Goal: Information Seeking & Learning: Learn about a topic

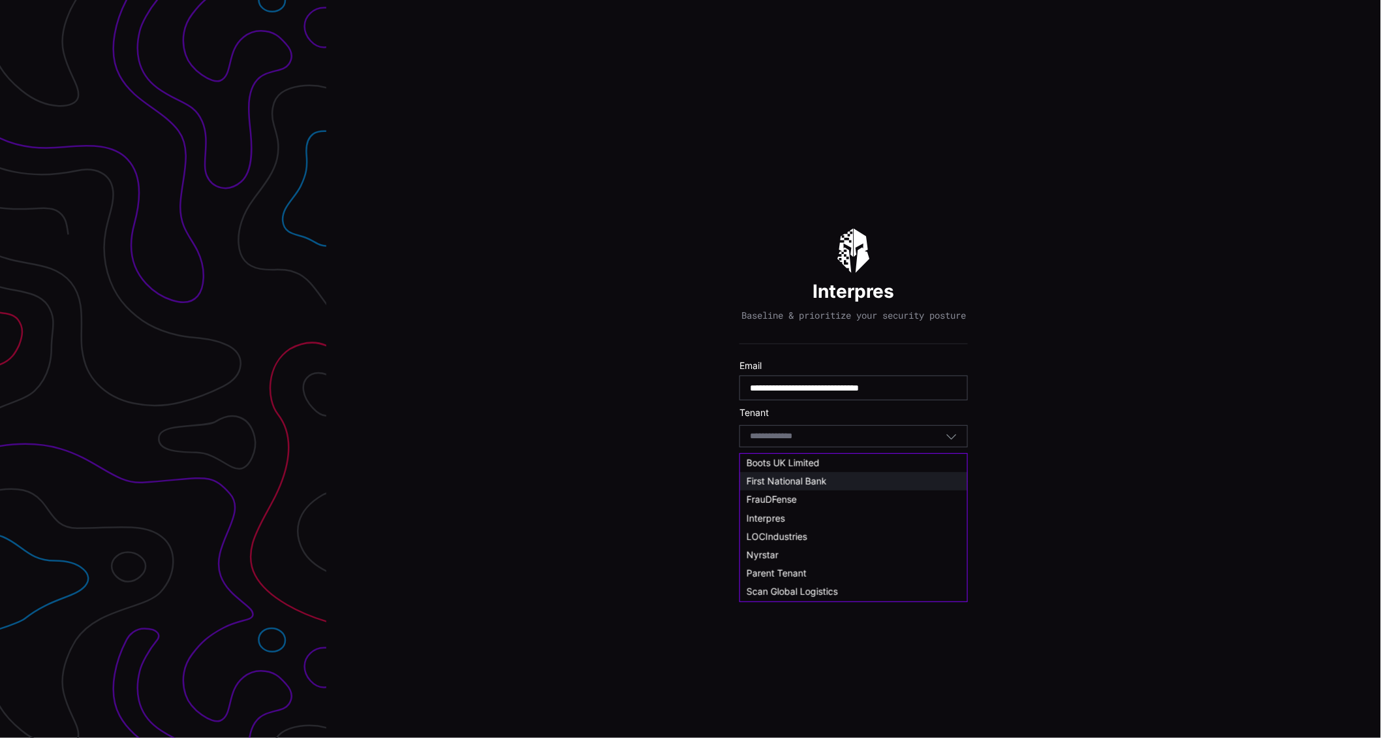
click at [785, 483] on span "First National Bank" at bounding box center [787, 480] width 80 height 11
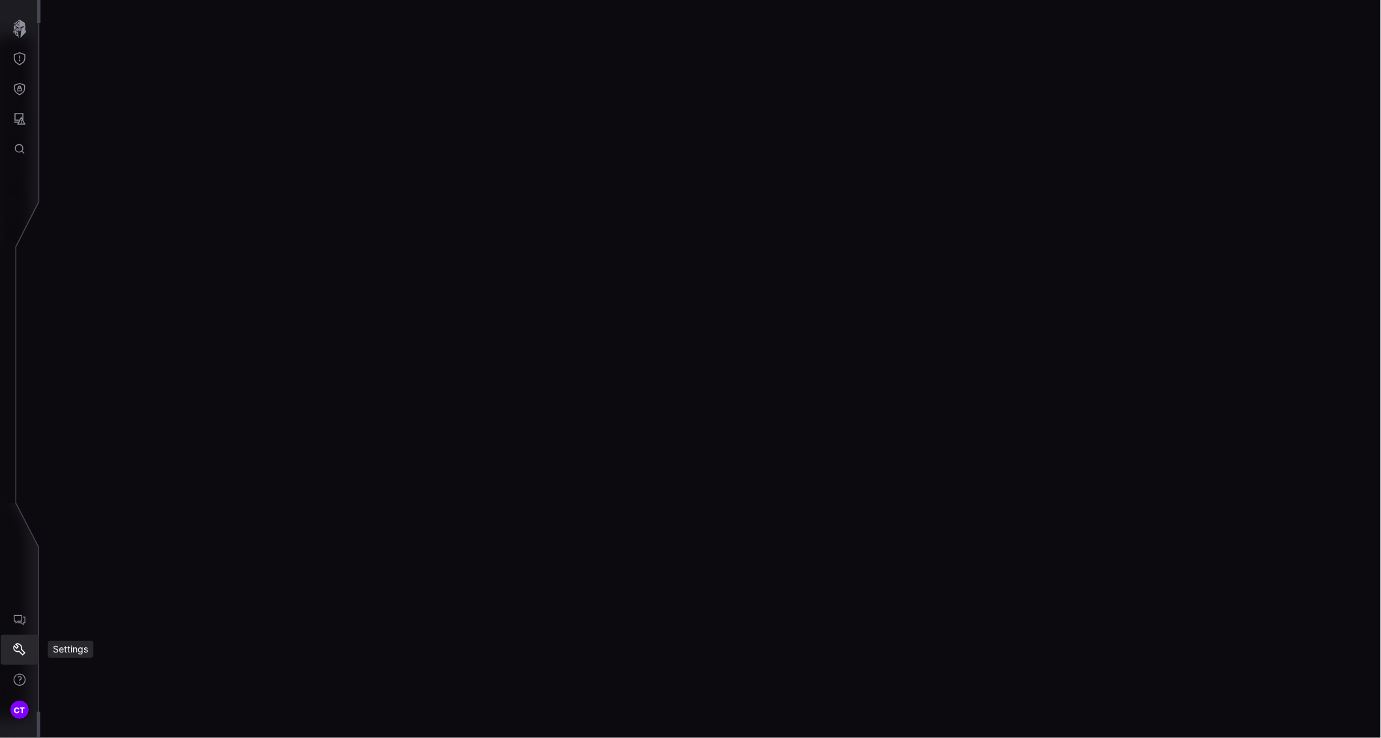
click at [27, 640] on button "Settings" at bounding box center [20, 650] width 38 height 30
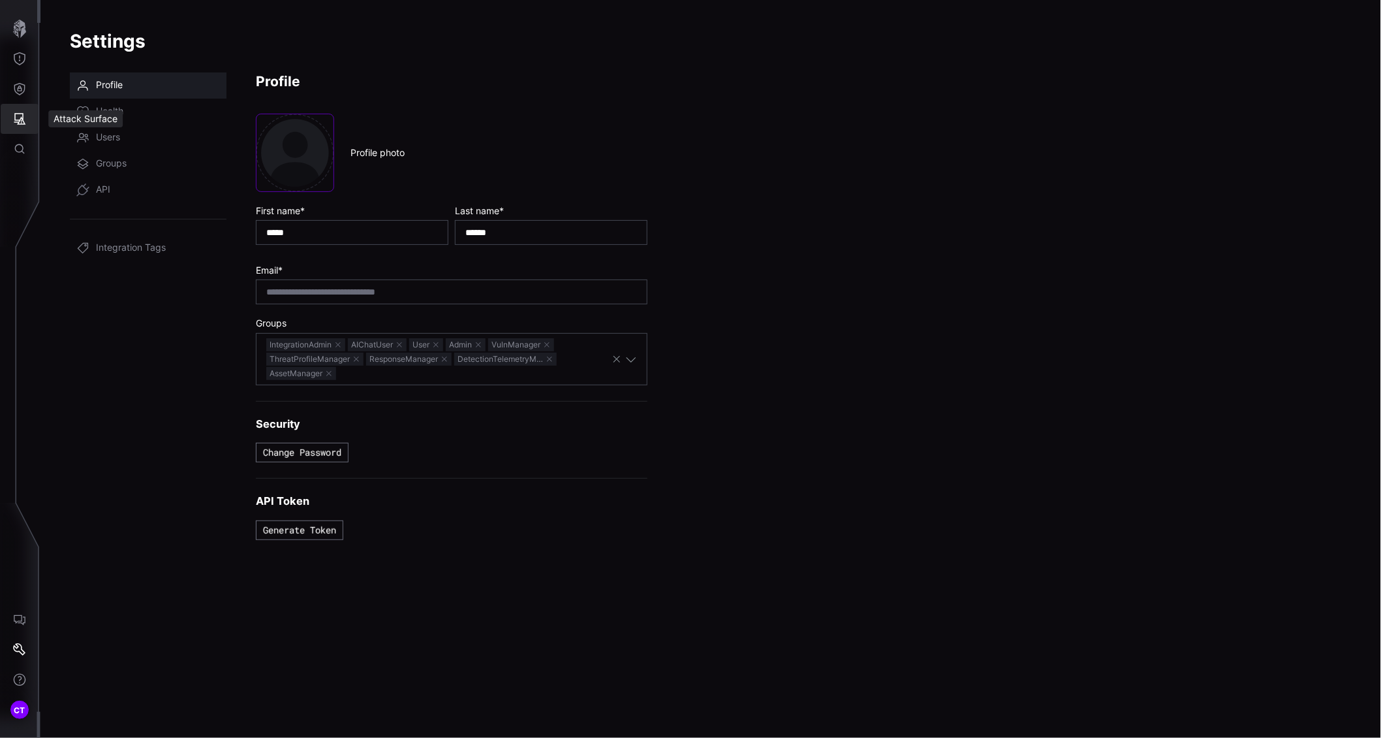
click at [21, 121] on icon "Attack Surface" at bounding box center [20, 119] width 12 height 12
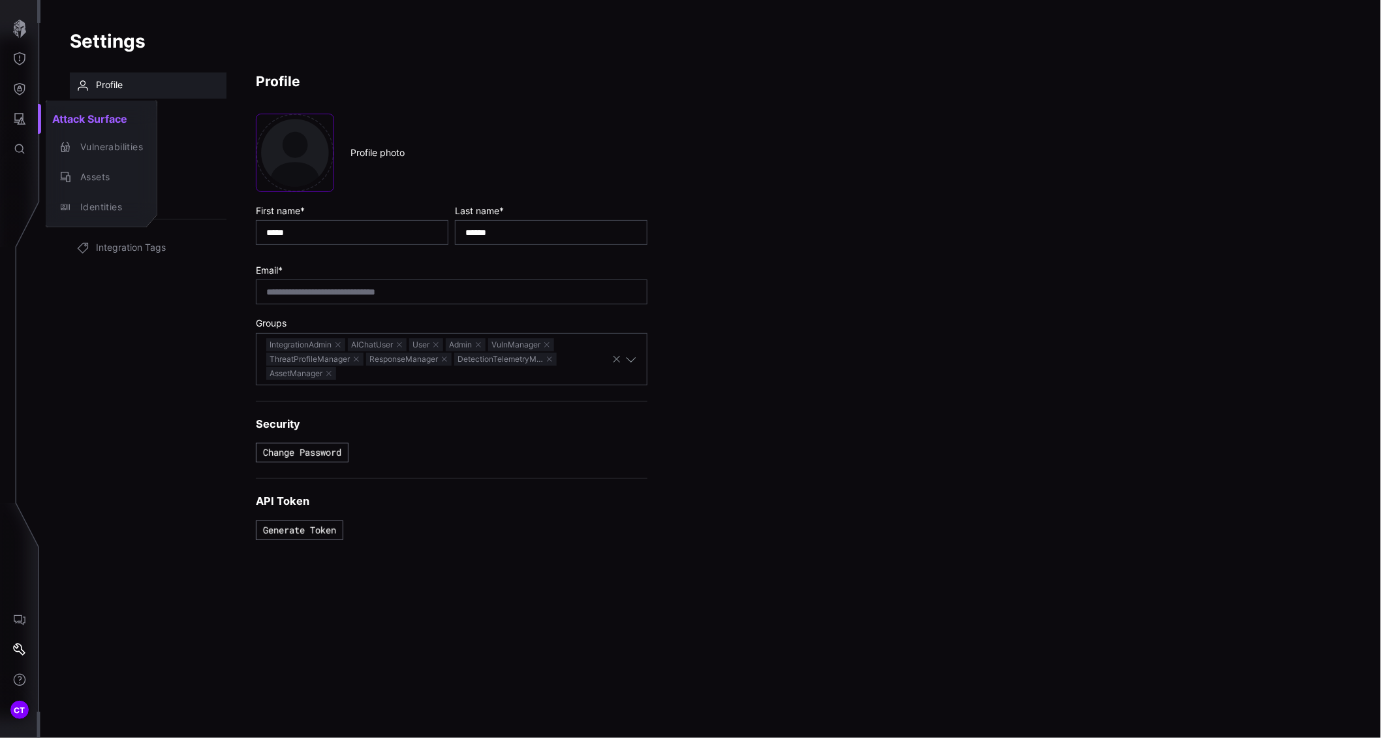
click at [18, 91] on div at bounding box center [690, 369] width 1381 height 738
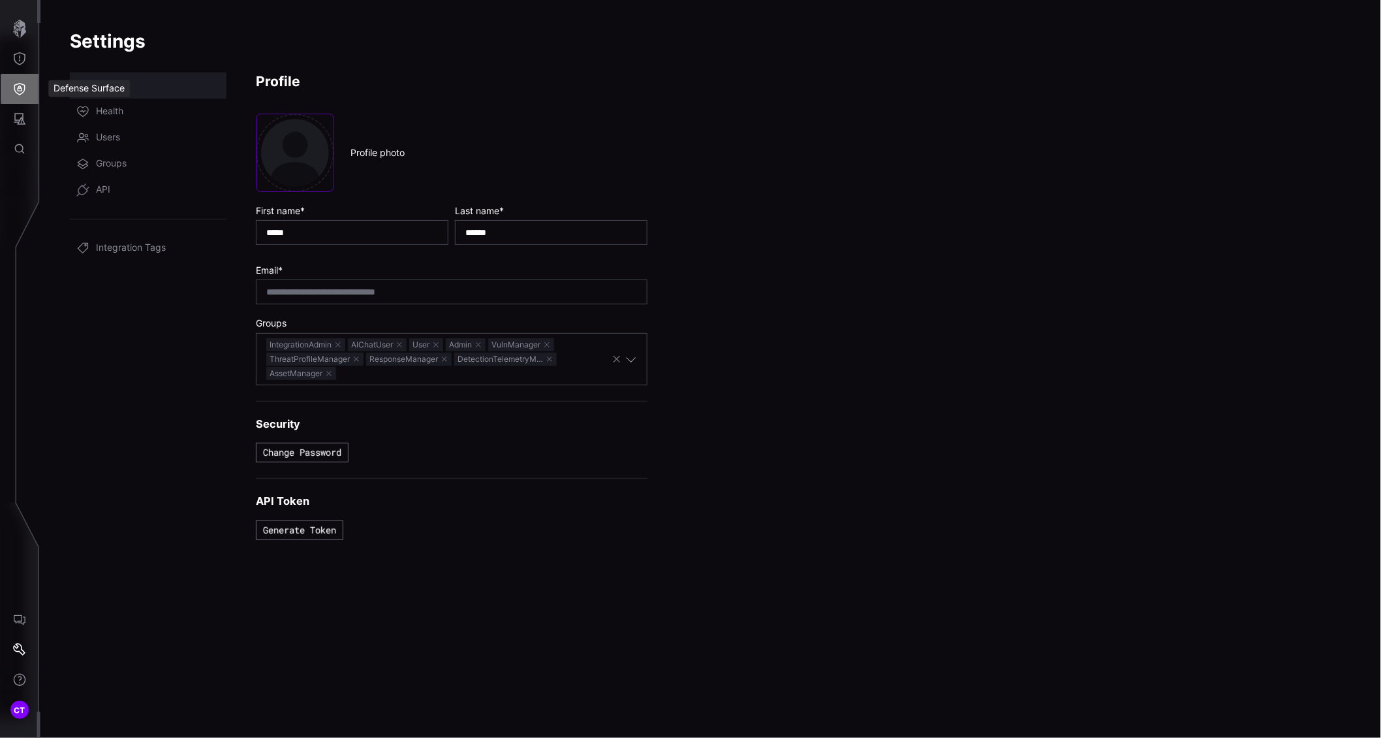
click at [17, 87] on icon "Defense Surface" at bounding box center [19, 88] width 13 height 13
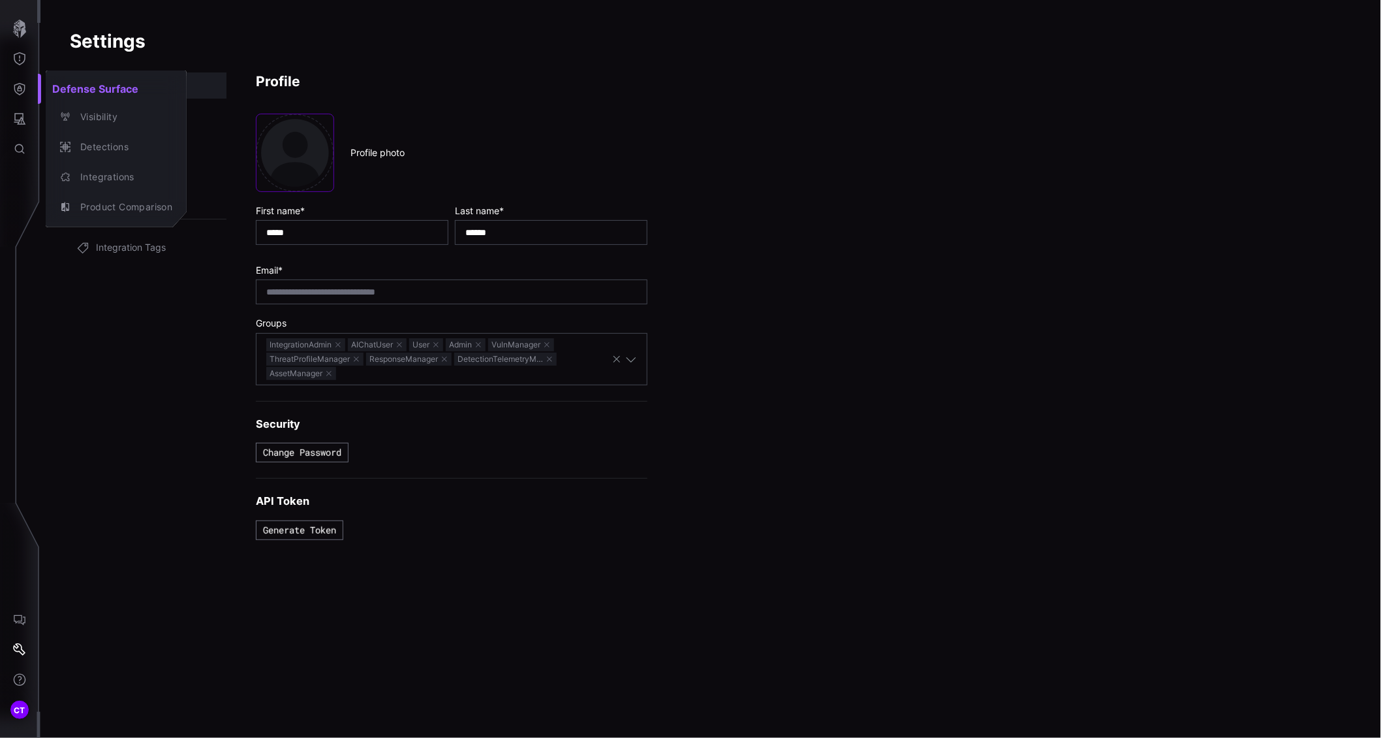
click at [22, 63] on div at bounding box center [690, 369] width 1381 height 738
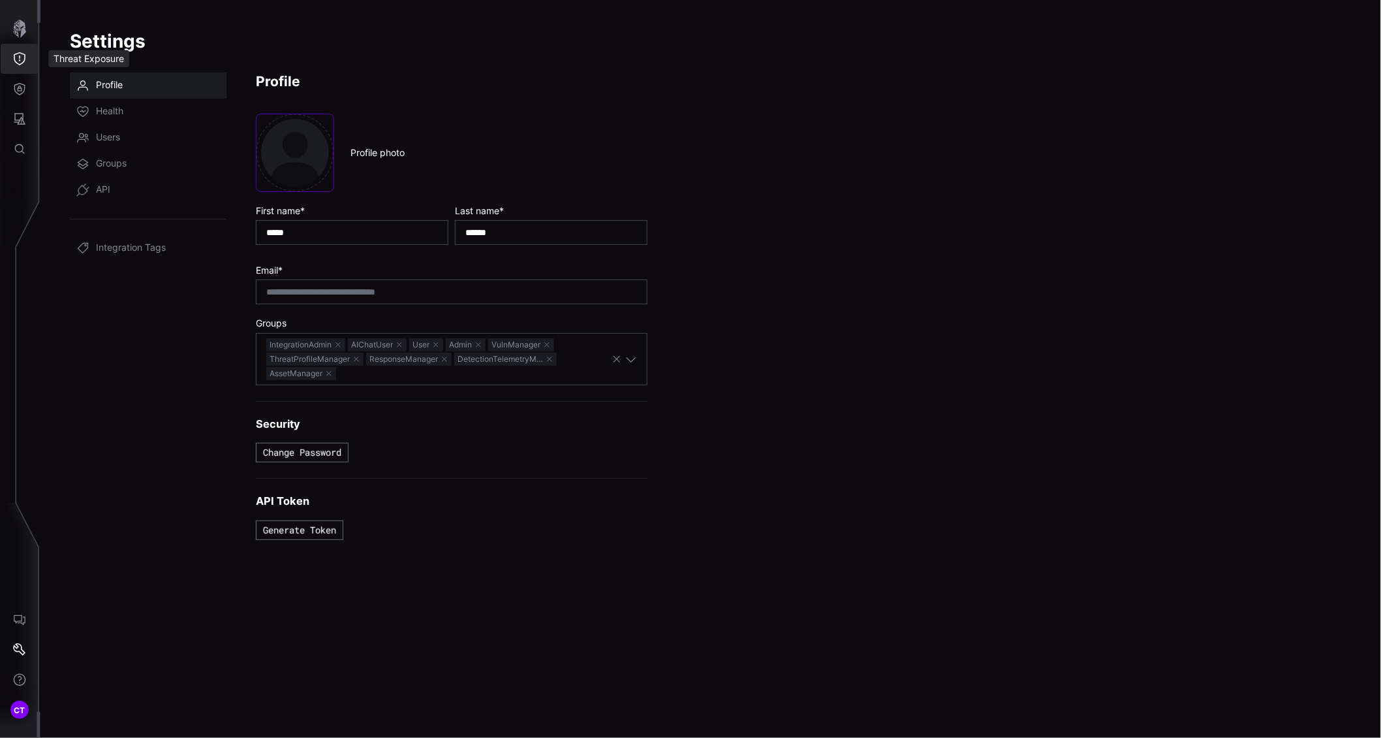
click at [25, 55] on icon "Threat Exposure" at bounding box center [19, 58] width 13 height 13
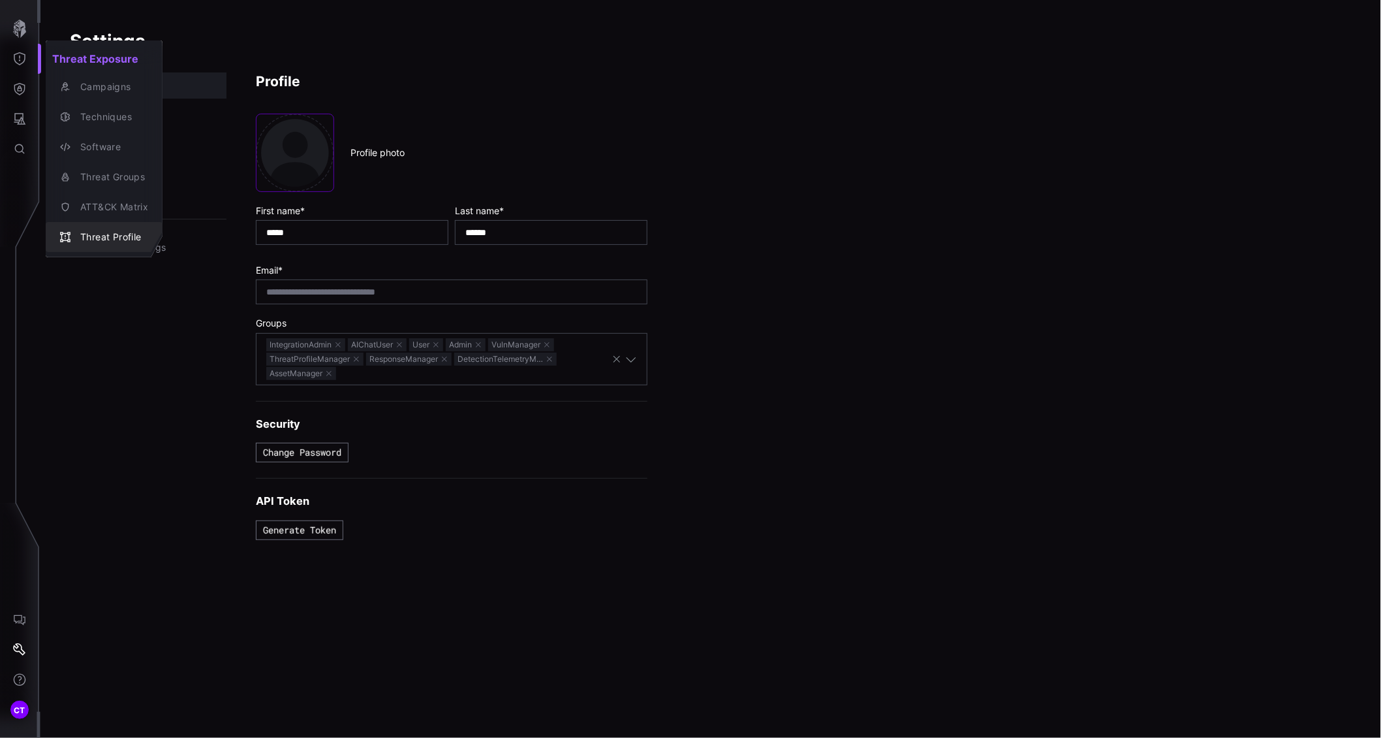
click at [119, 232] on div "Threat Profile" at bounding box center [111, 237] width 74 height 16
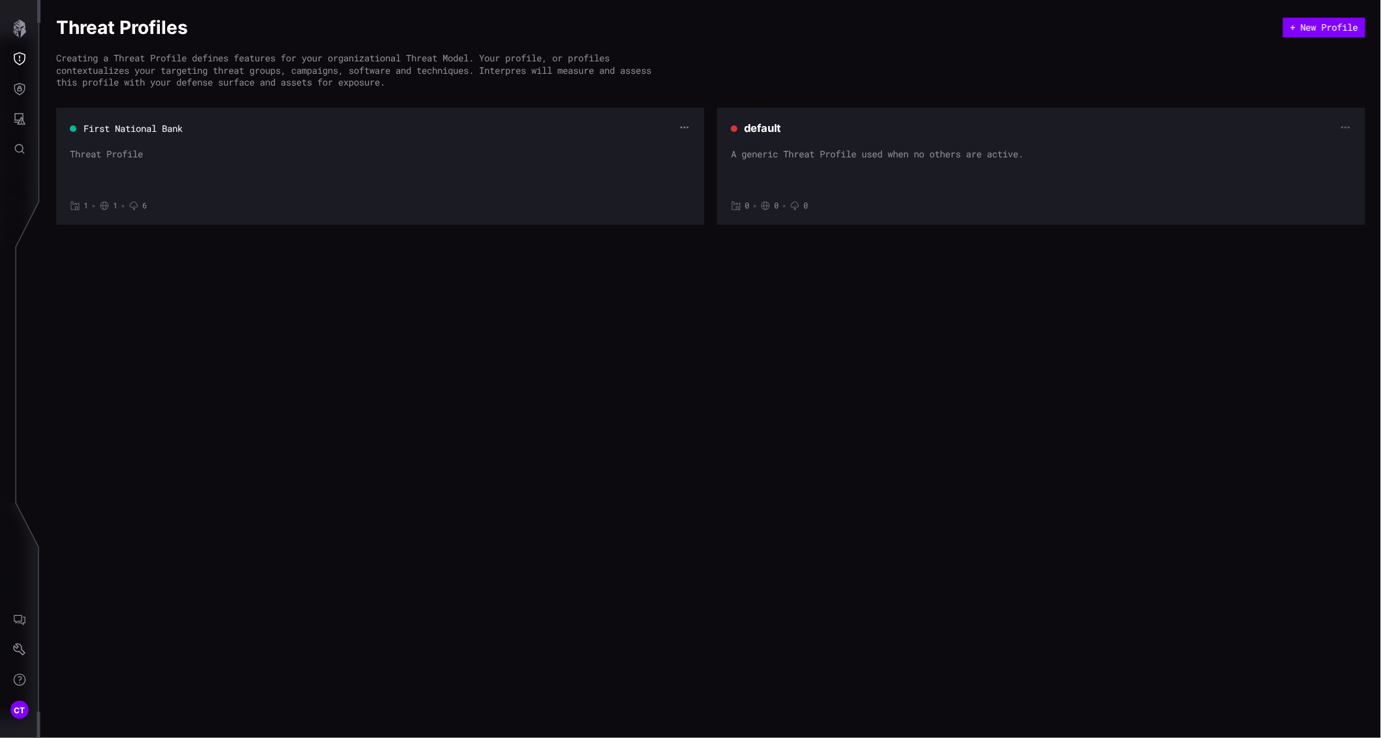
click at [682, 127] on icon "button" at bounding box center [685, 128] width 8 height 2
click at [659, 148] on div "Edit" at bounding box center [661, 150] width 39 height 12
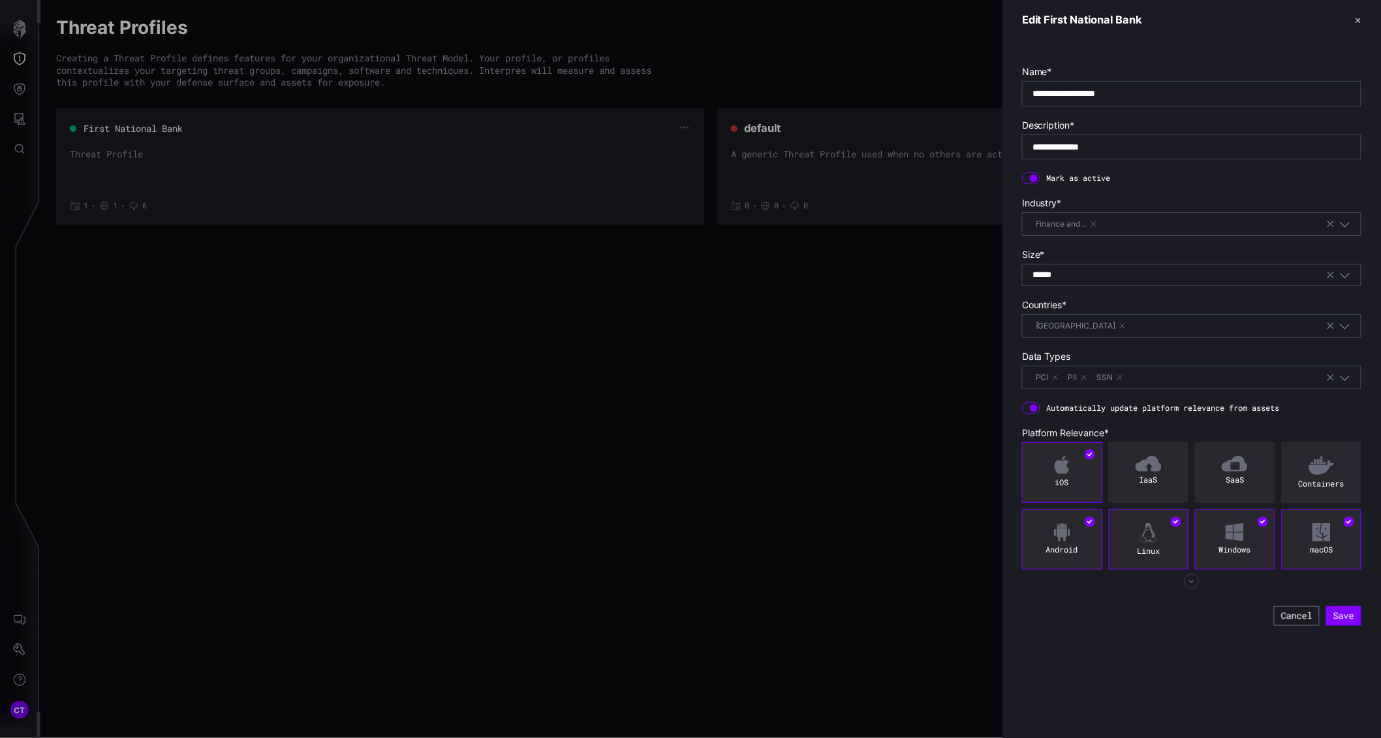
click at [1345, 228] on icon "button" at bounding box center [1346, 224] width 12 height 12
click at [934, 289] on div at bounding box center [690, 369] width 1381 height 738
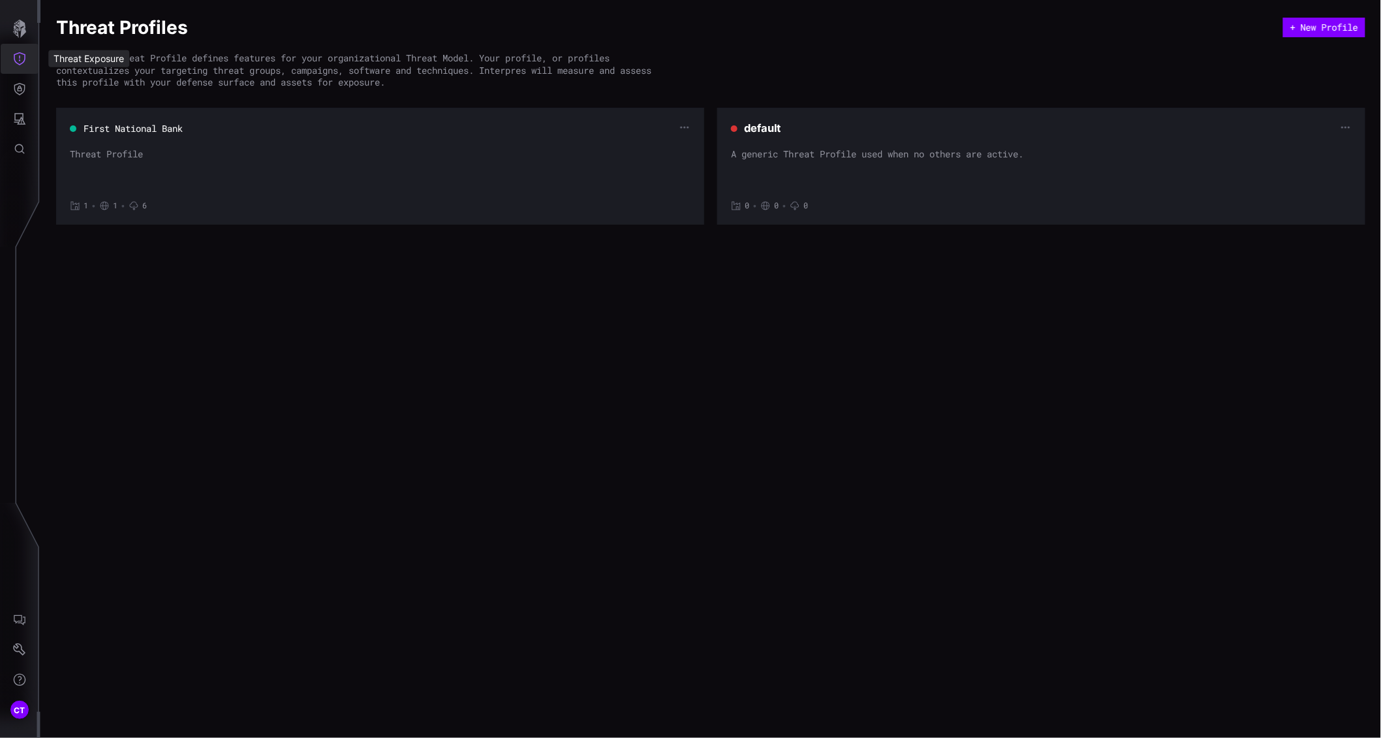
click at [18, 65] on button "Threat Exposure" at bounding box center [20, 59] width 38 height 30
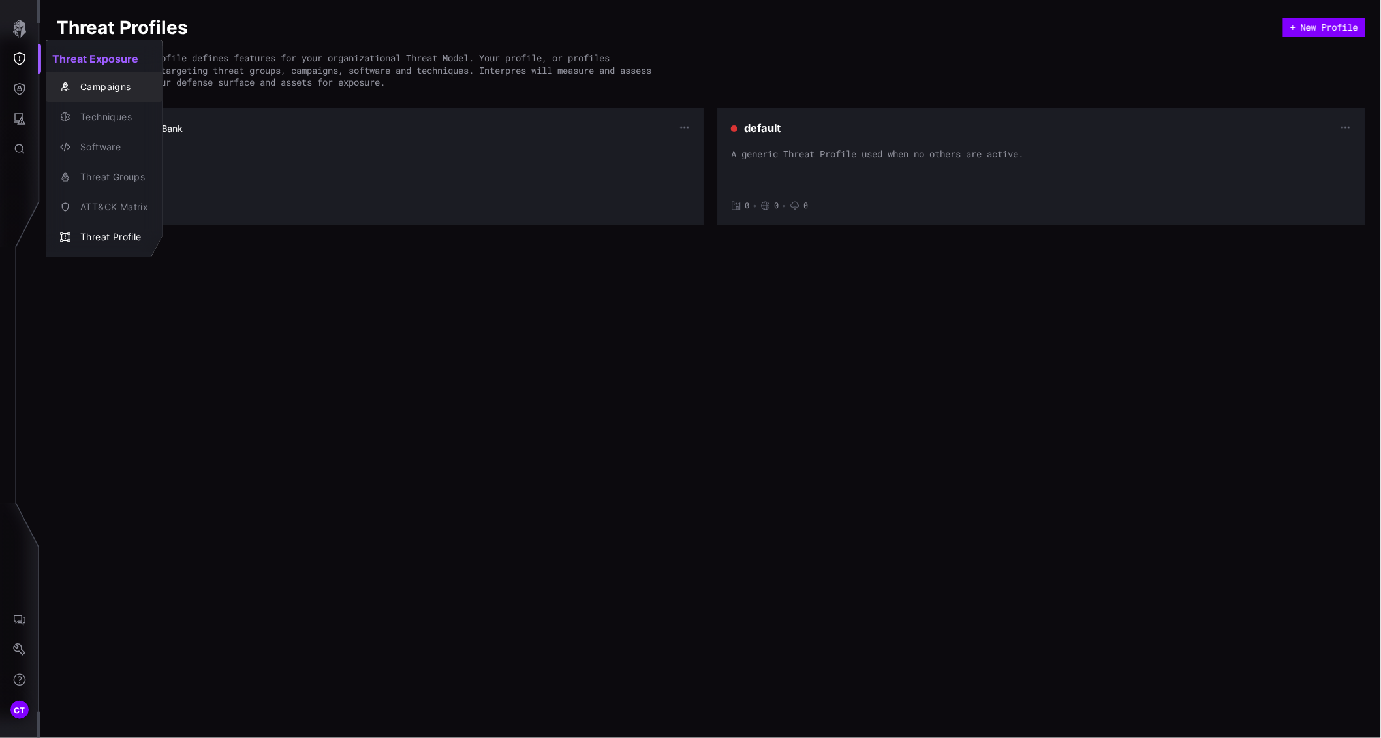
click at [114, 78] on div "Campaigns" at bounding box center [104, 87] width 106 height 18
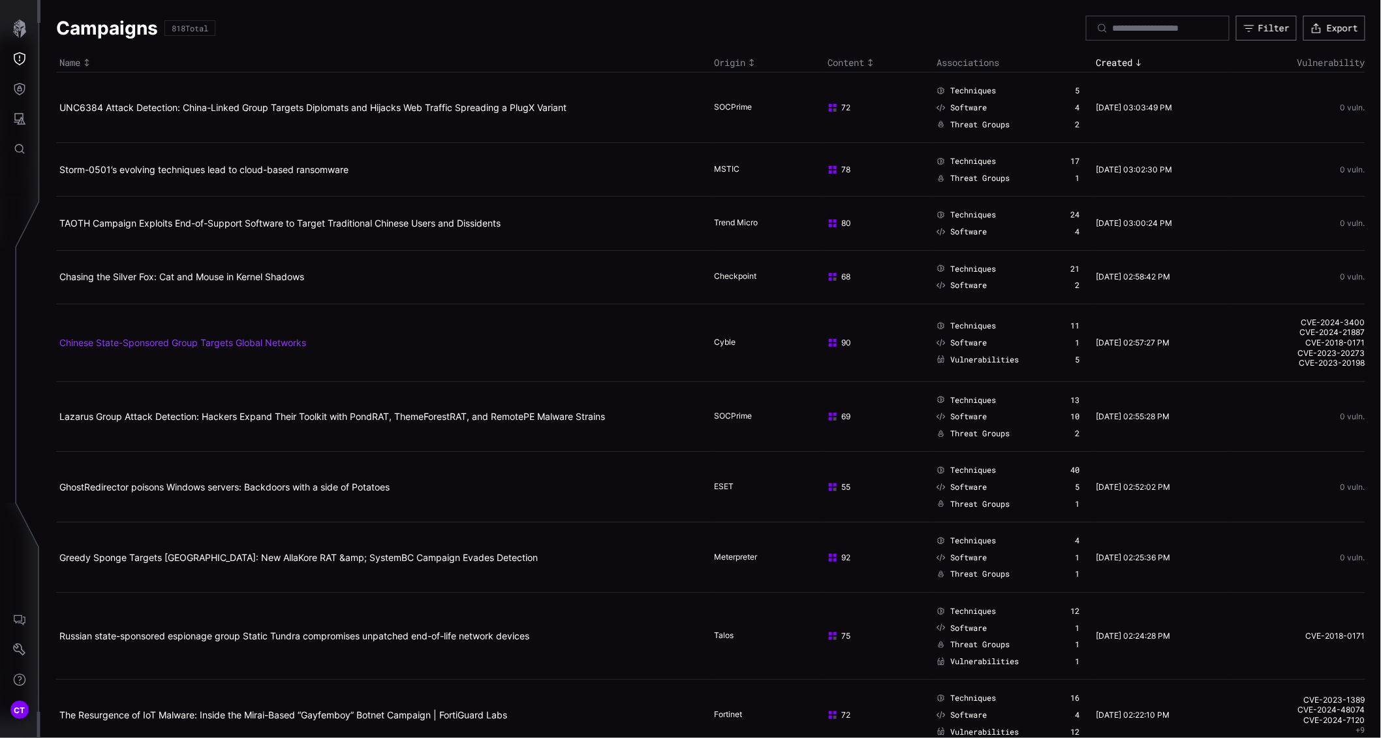
click at [211, 343] on link "Chinese State-Sponsored Group Targets Global Networks" at bounding box center [182, 342] width 247 height 11
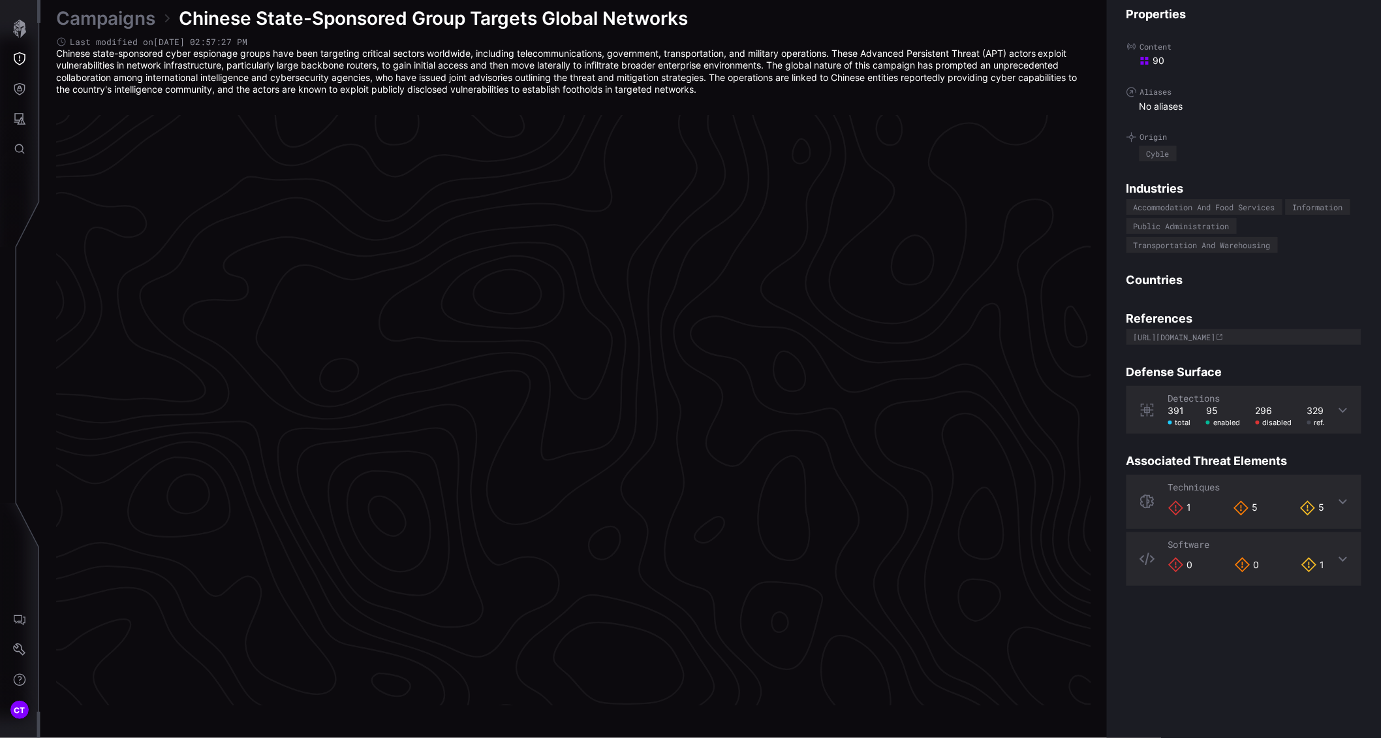
scroll to position [2648, 466]
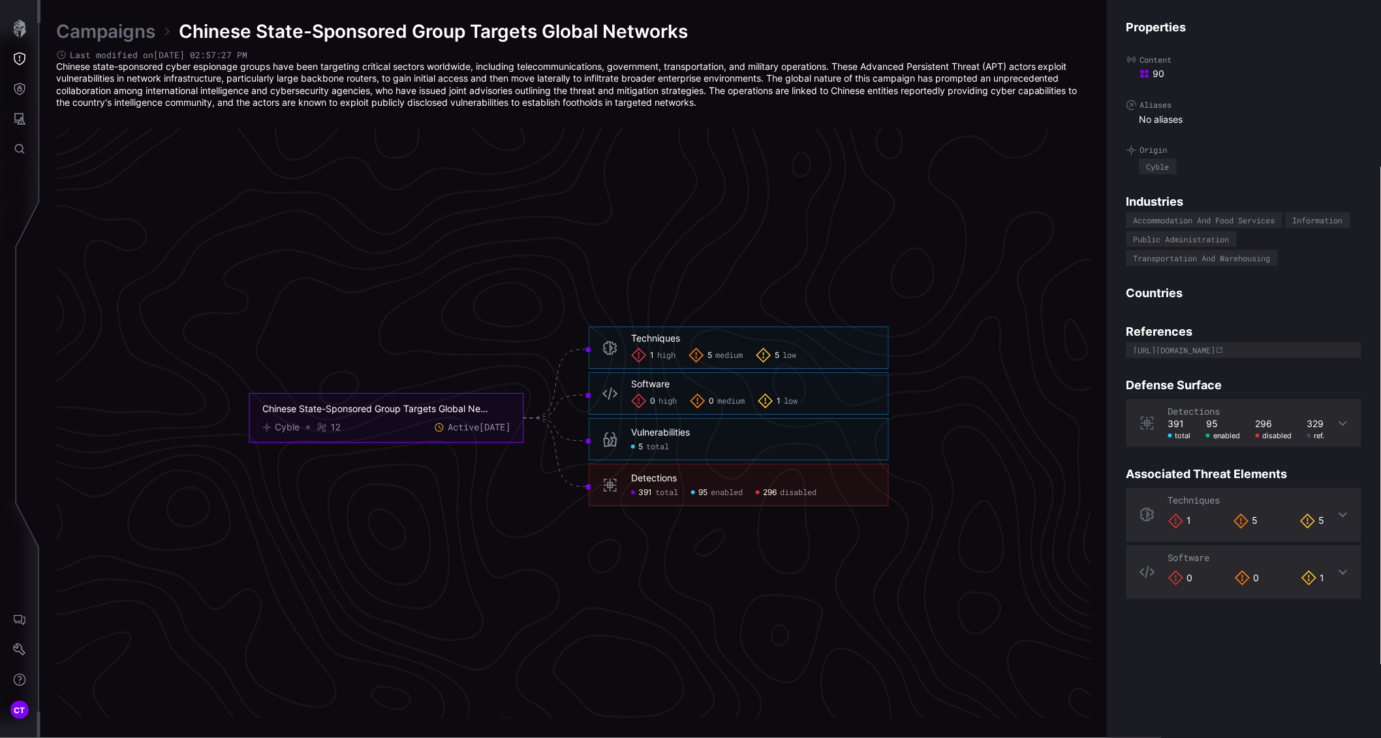
click at [644, 477] on div "Detections" at bounding box center [654, 478] width 46 height 12
click at [693, 487] on div "95 enabled" at bounding box center [717, 492] width 52 height 10
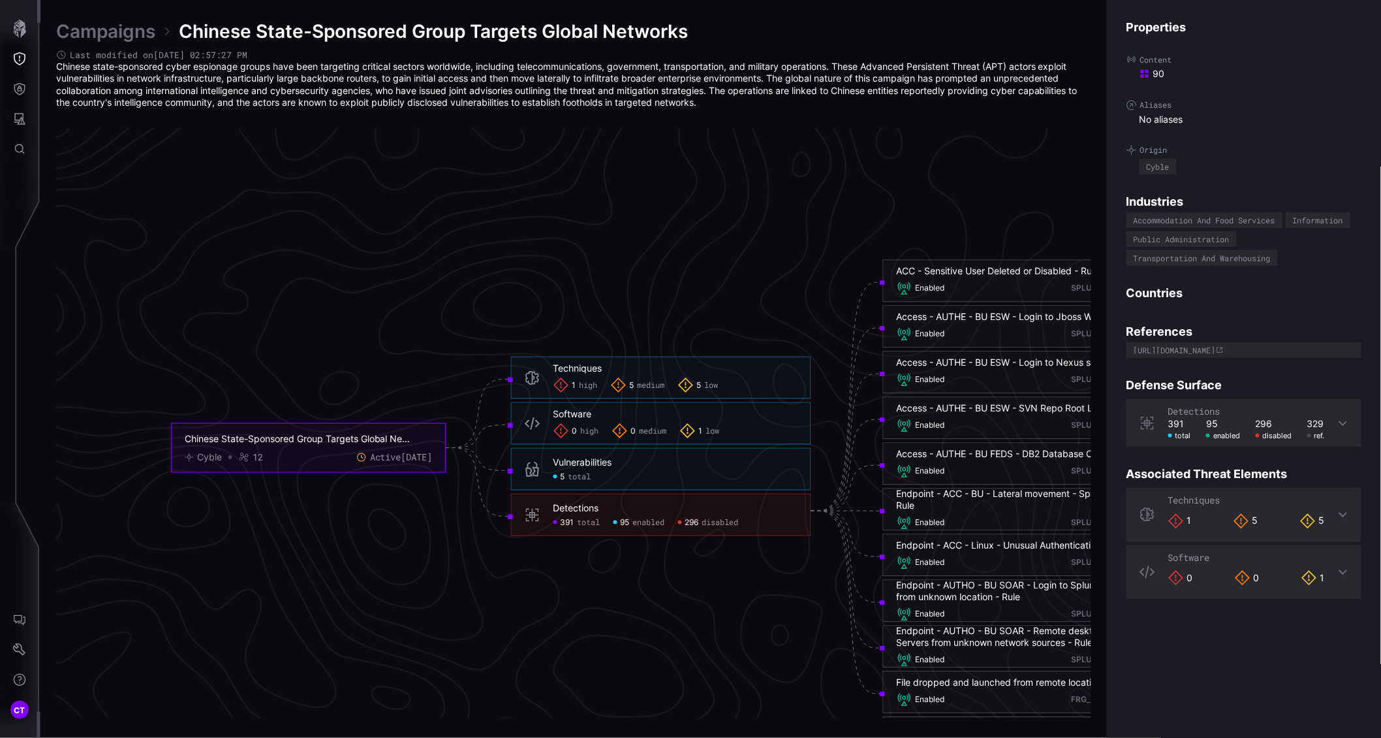
click at [693, 486] on g "Chinese State-Sponsored Group Targets Global Networks Cyble 12 Active [DATE] Te…" at bounding box center [678, 516] width 1012 height 514
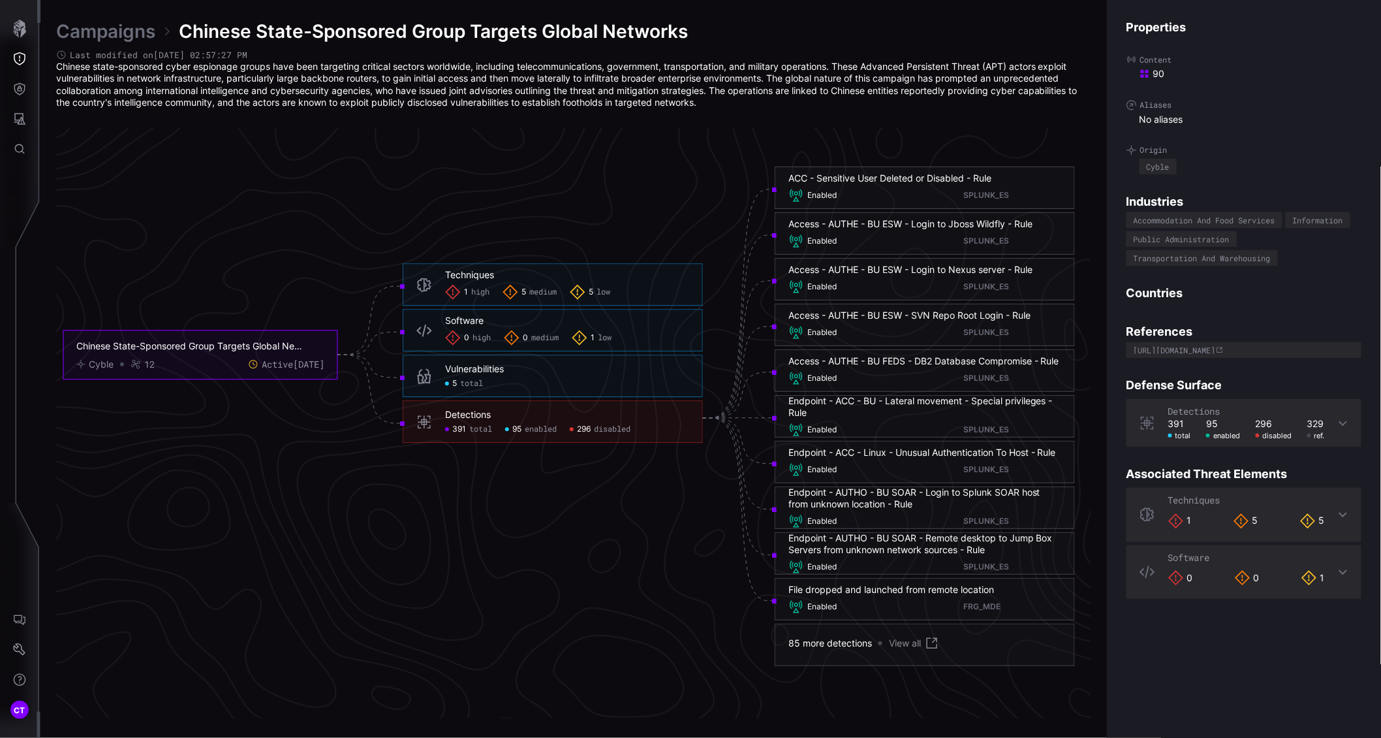
click at [461, 381] on span "total" at bounding box center [471, 384] width 23 height 10
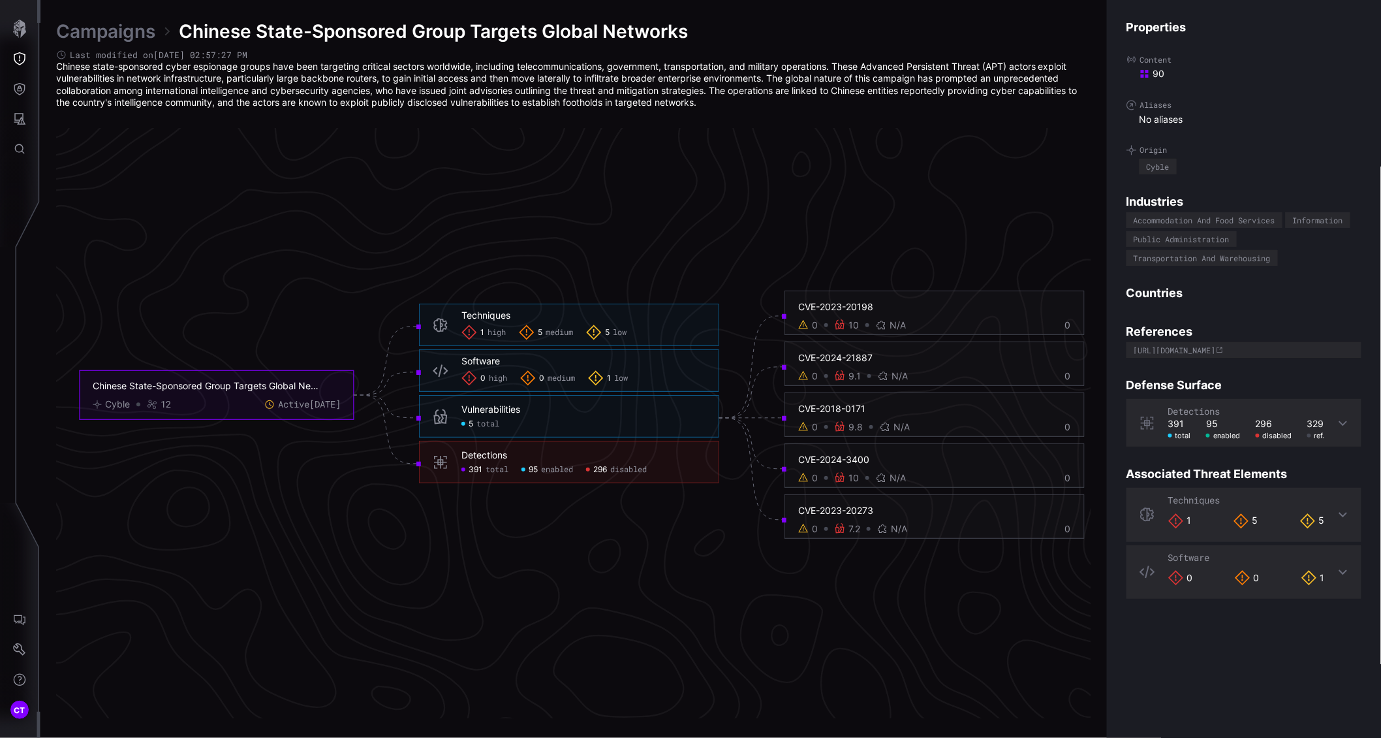
click at [838, 302] on div "CVE-2023-20198" at bounding box center [934, 307] width 273 height 12
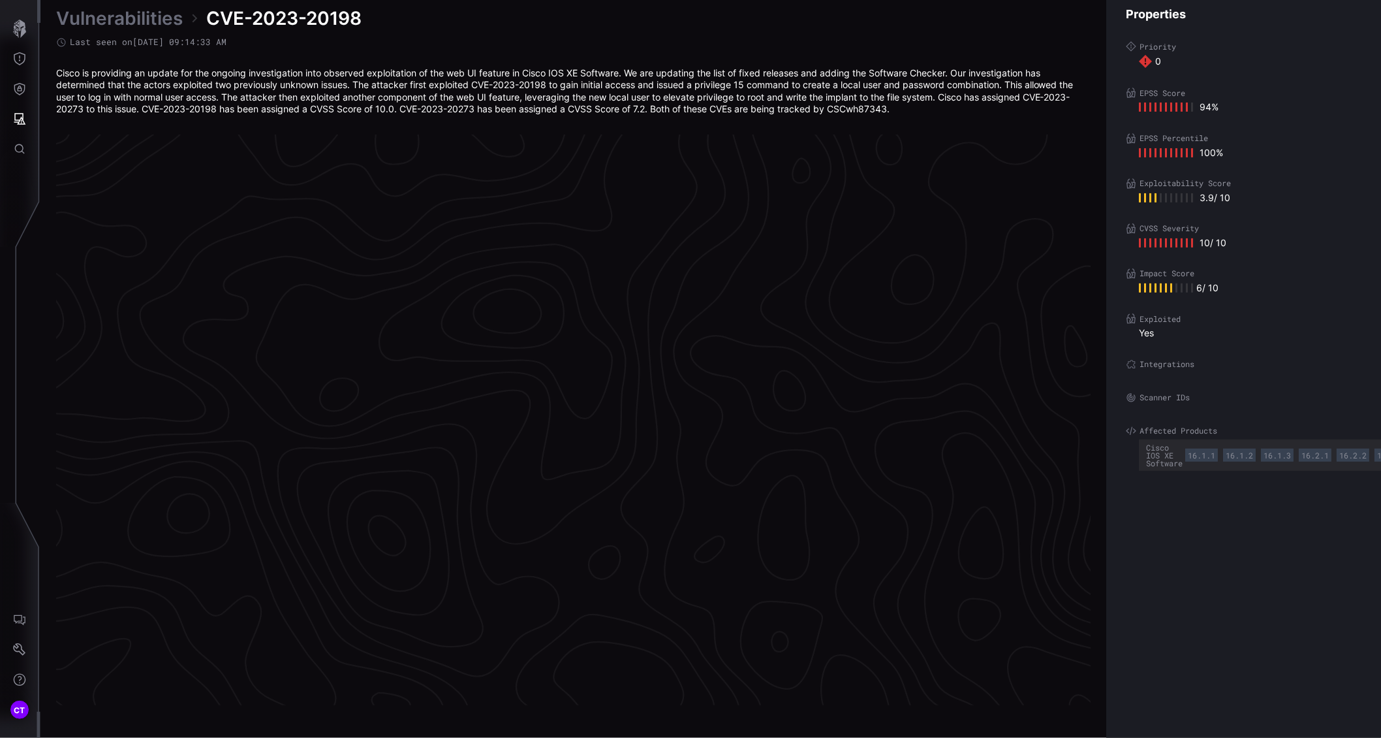
scroll to position [2658, 466]
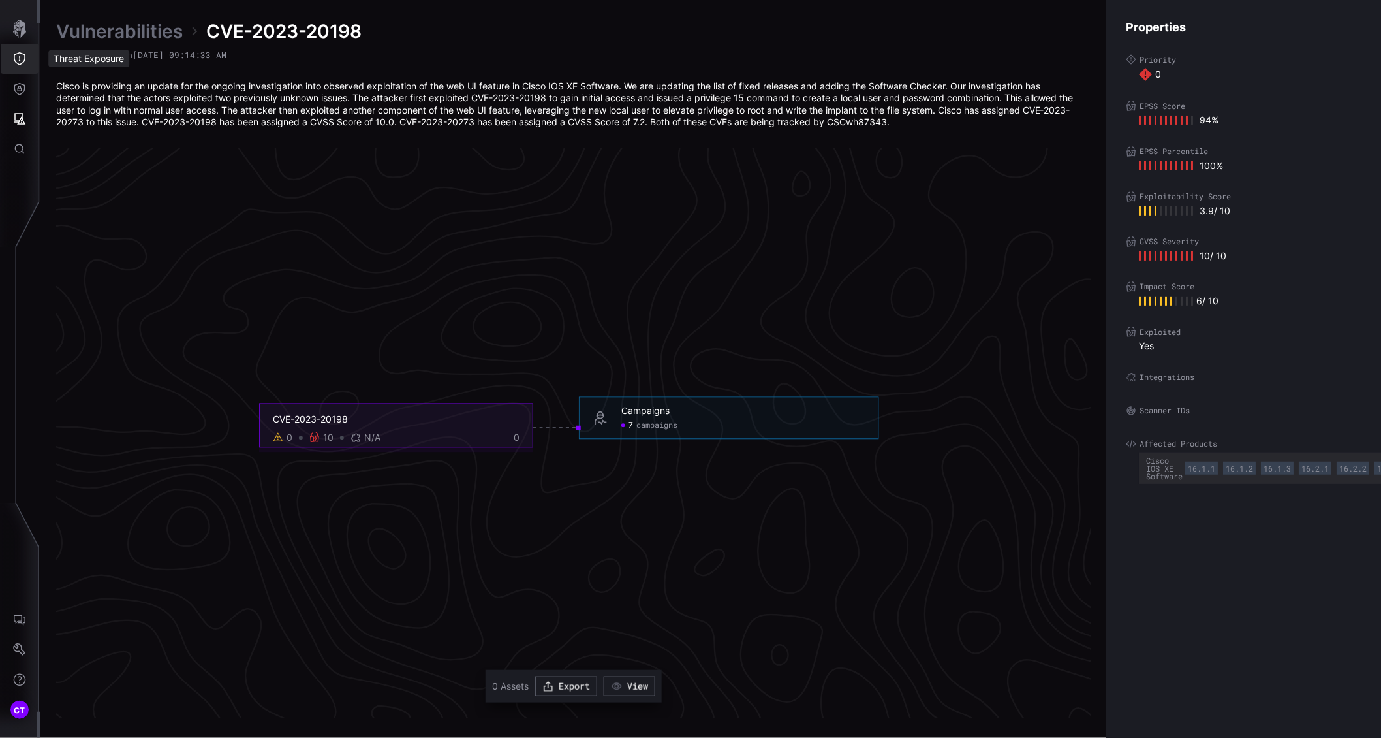
click at [22, 52] on icon "Threat Exposure" at bounding box center [19, 58] width 13 height 13
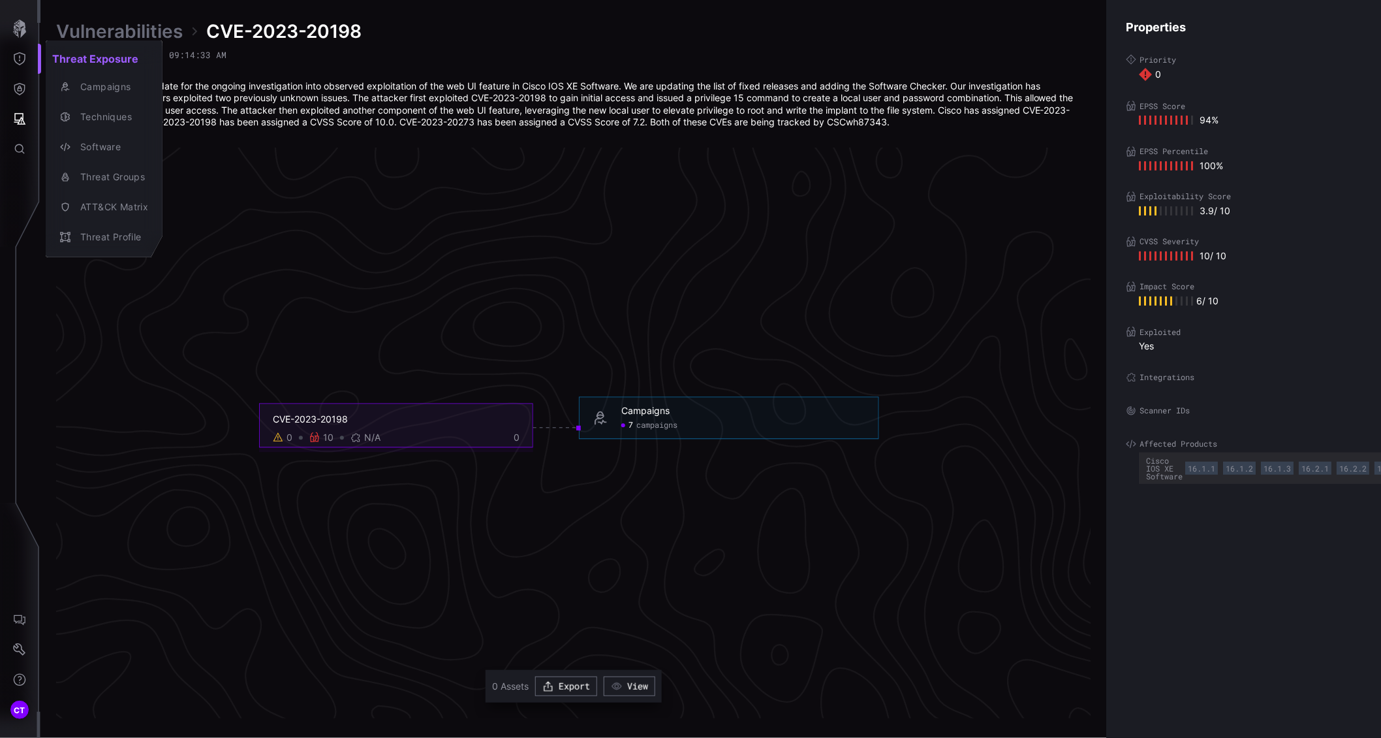
click at [20, 87] on div at bounding box center [690, 369] width 1381 height 738
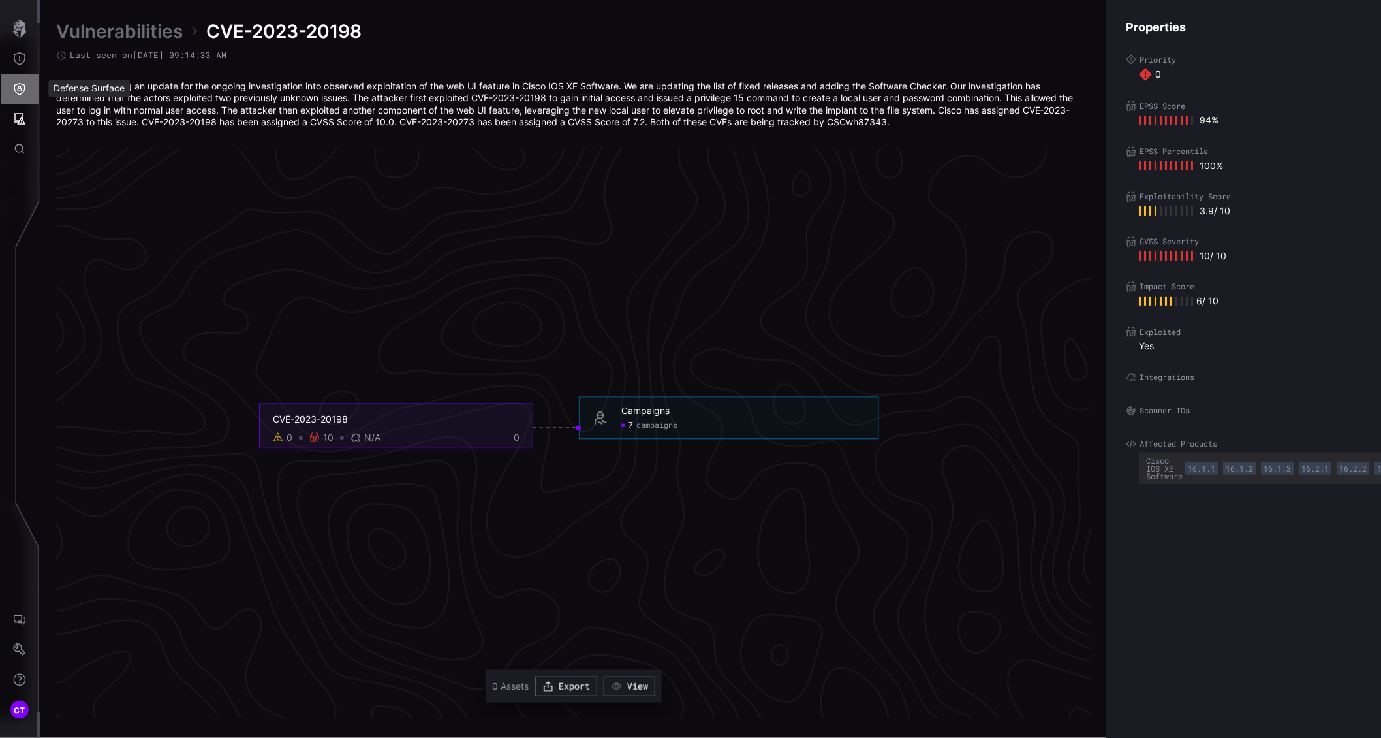
click at [16, 86] on icon "Defense Surface" at bounding box center [19, 88] width 13 height 13
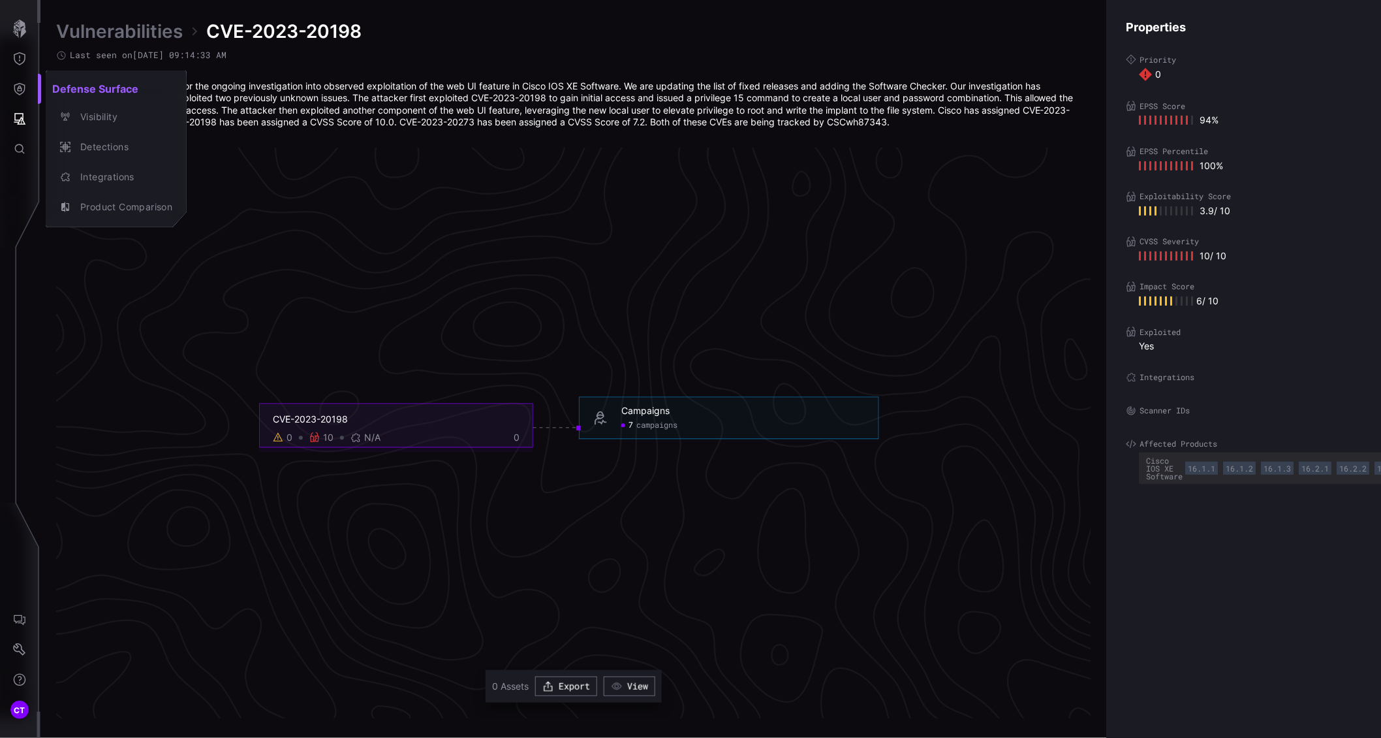
click at [17, 121] on div at bounding box center [690, 369] width 1381 height 738
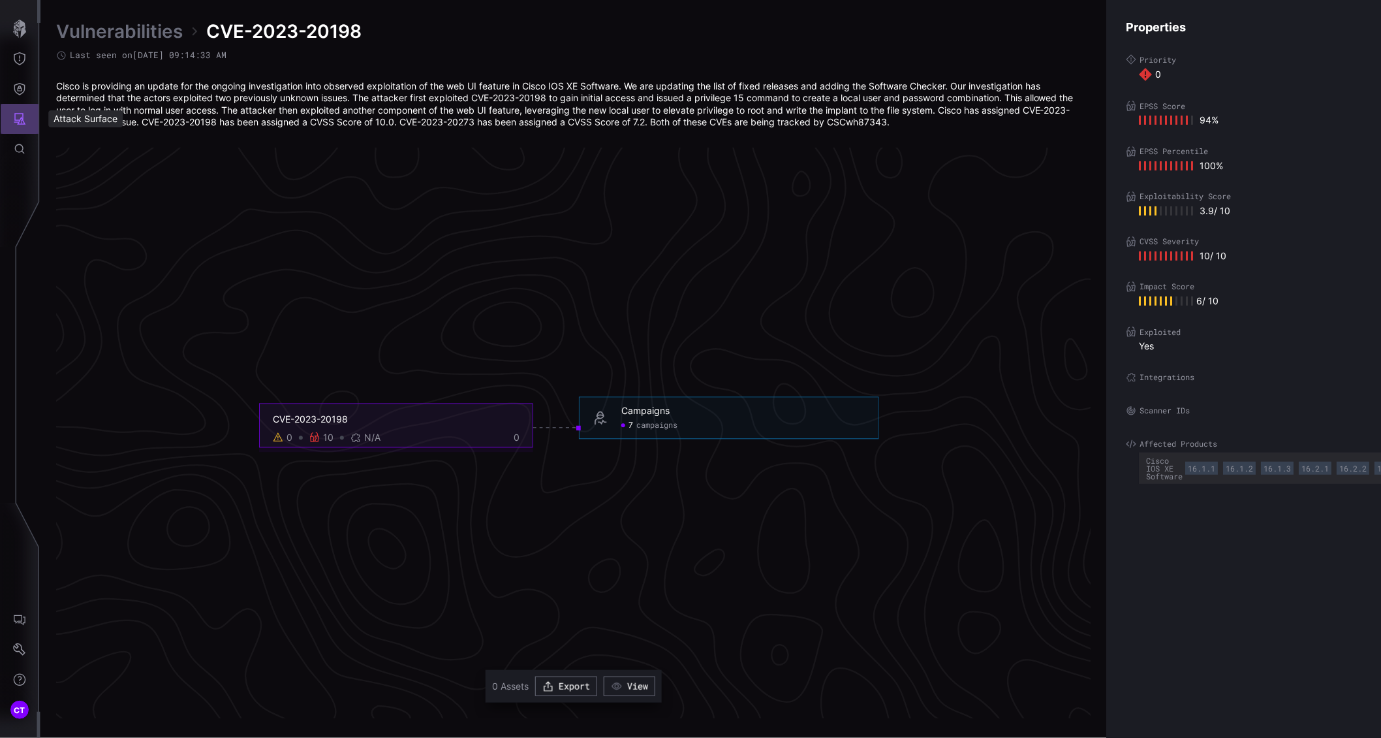
click at [17, 118] on icon "Attack Surface" at bounding box center [19, 118] width 13 height 13
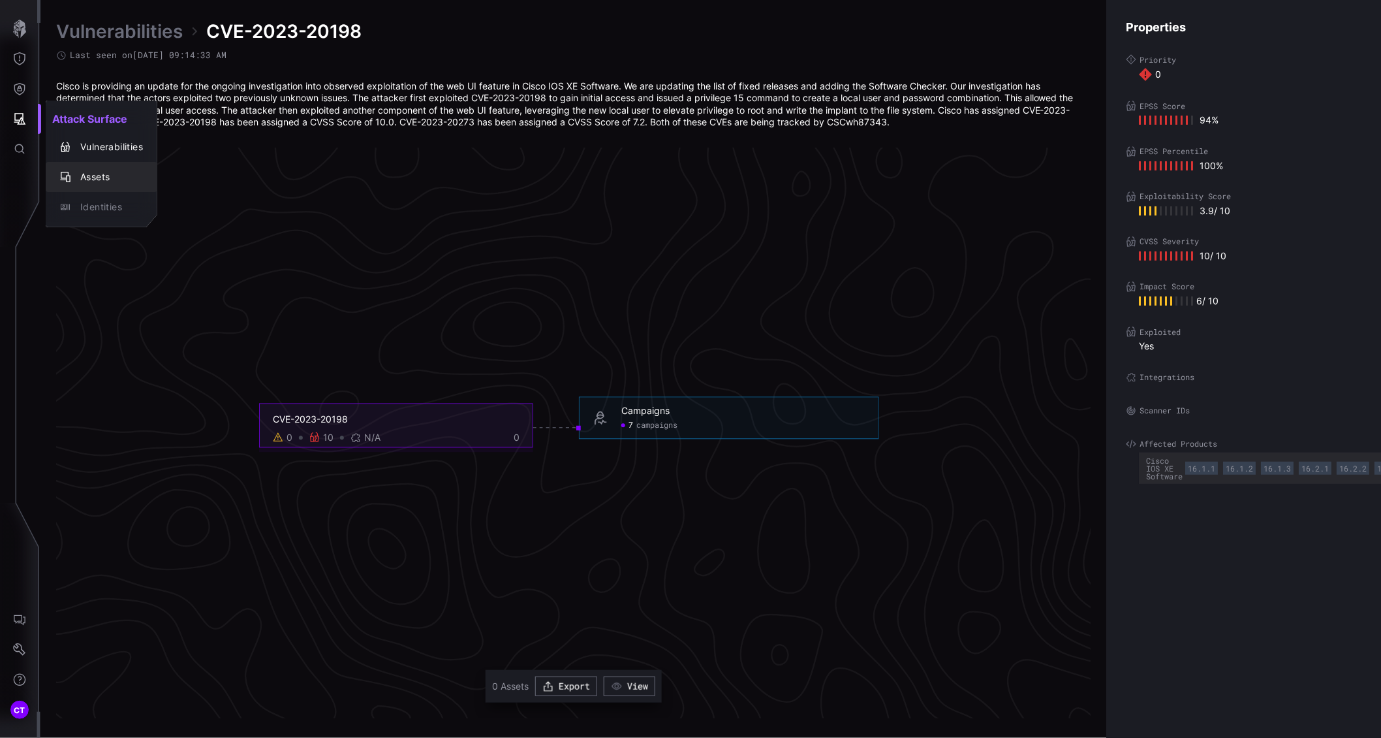
click at [98, 171] on div "Assets" at bounding box center [108, 177] width 69 height 16
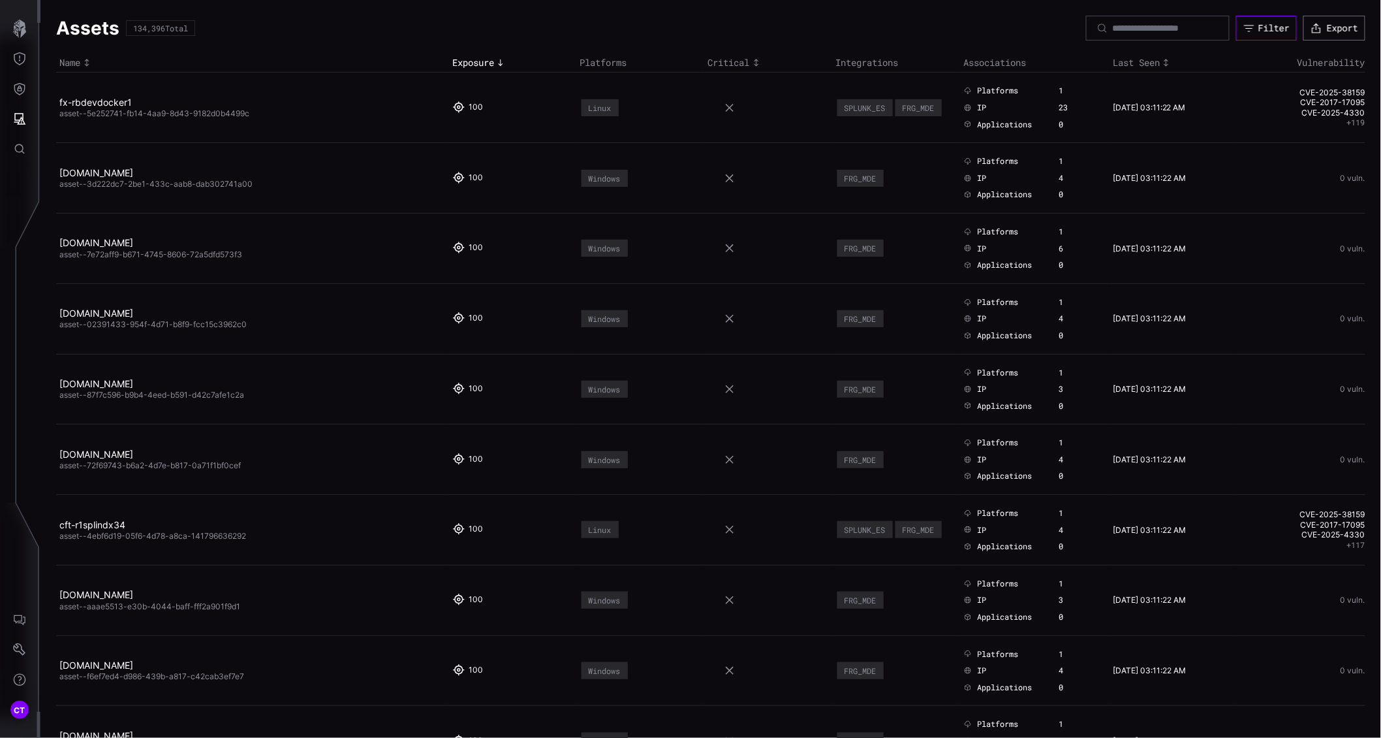
click at [1251, 35] on button "Filter" at bounding box center [1266, 28] width 61 height 25
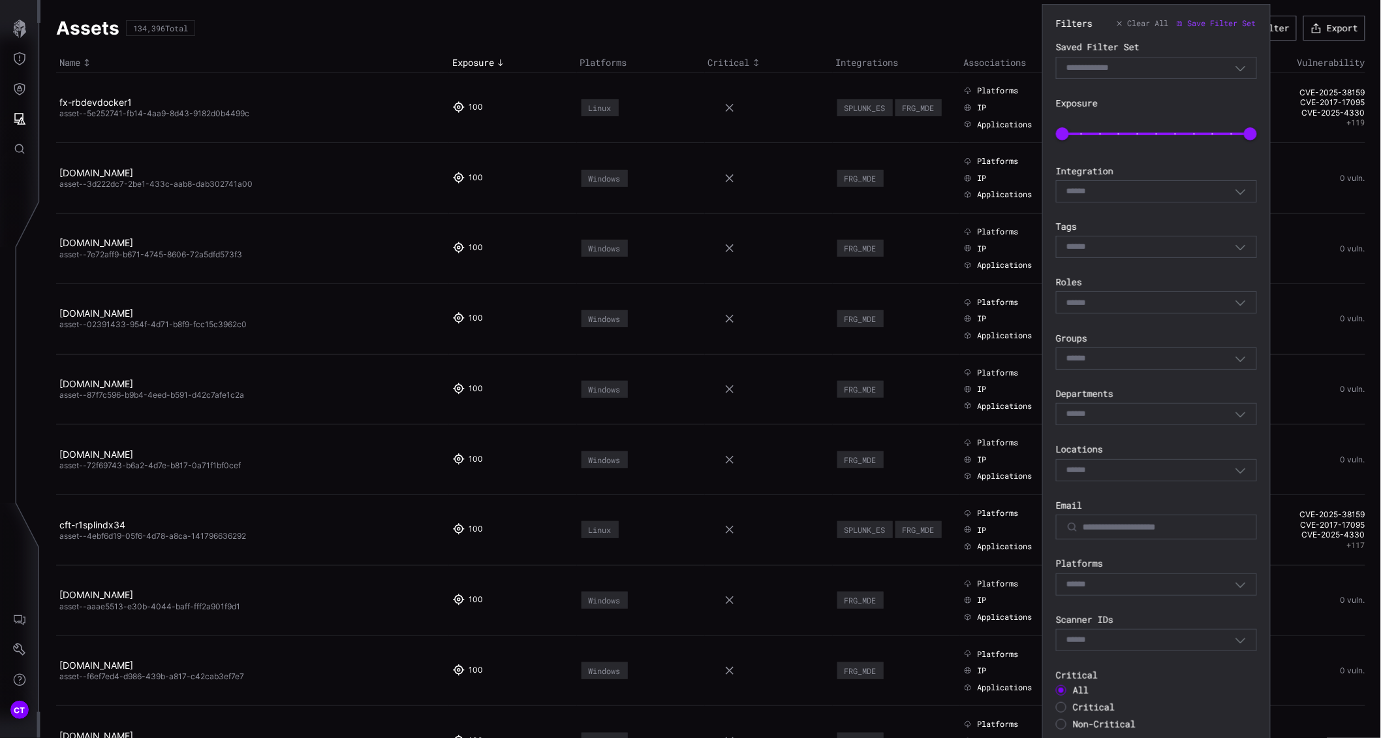
click at [1244, 187] on icon "button" at bounding box center [1241, 191] width 12 height 12
click at [1166, 97] on label "Exposure" at bounding box center [1156, 103] width 201 height 12
click at [1239, 69] on icon "button" at bounding box center [1241, 68] width 10 height 5
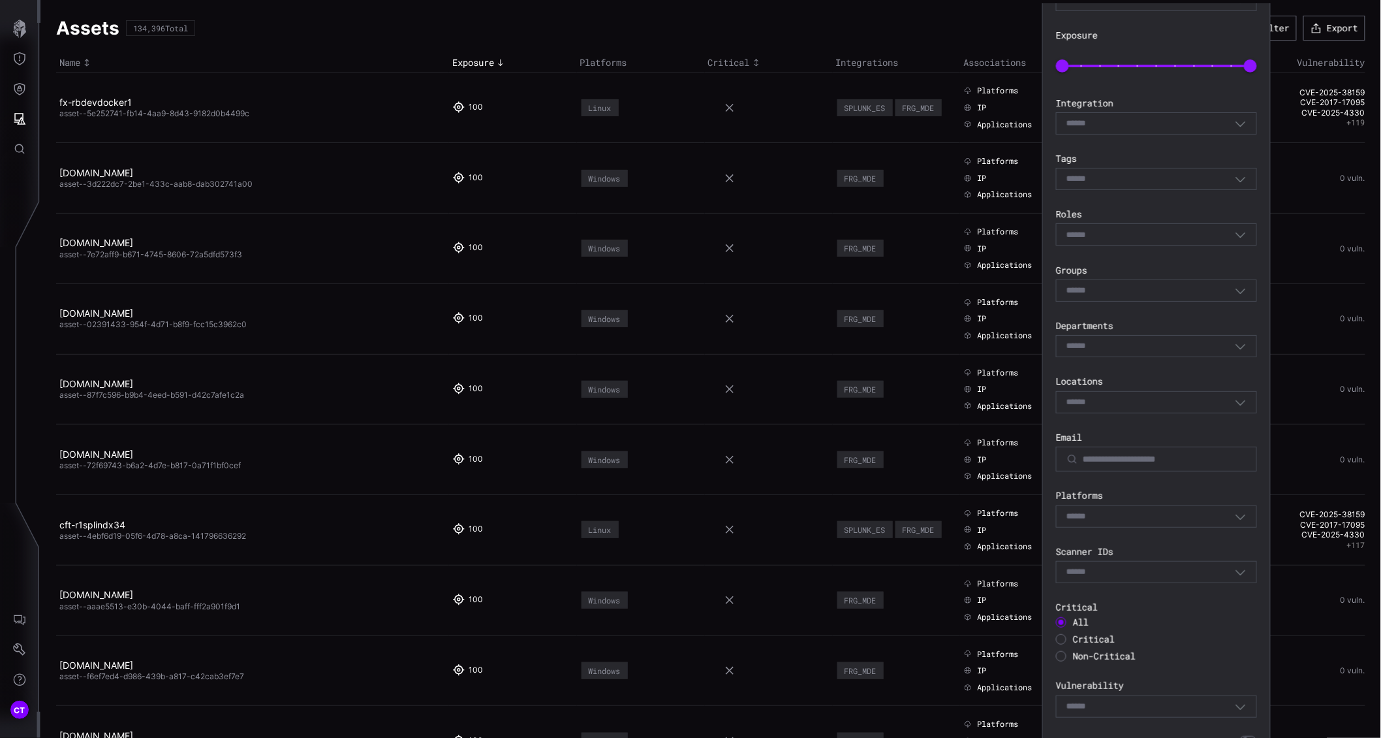
scroll to position [127, 0]
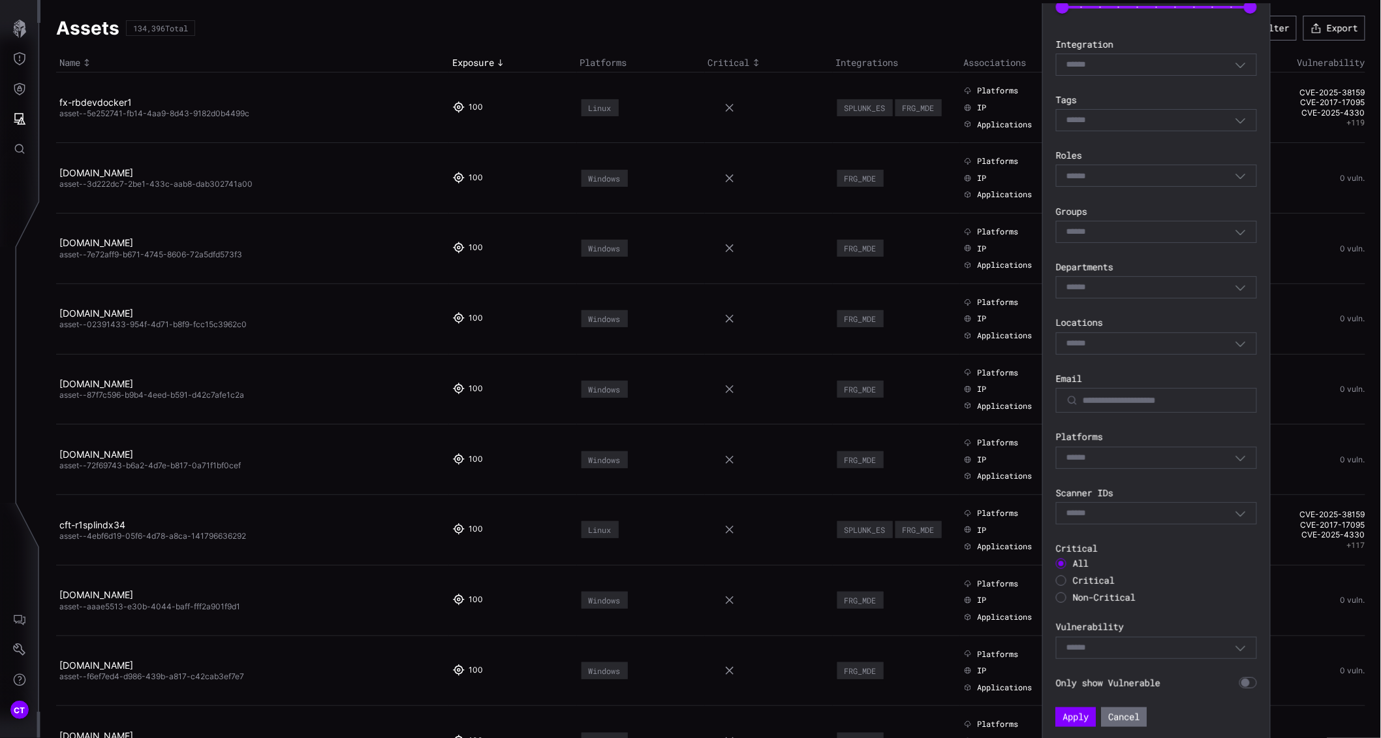
drag, startPoint x: 1061, startPoint y: 577, endPoint x: 1063, endPoint y: 597, distance: 20.3
click at [1061, 577] on div at bounding box center [1061, 580] width 10 height 10
click at [1075, 721] on button "Apply" at bounding box center [1076, 717] width 40 height 20
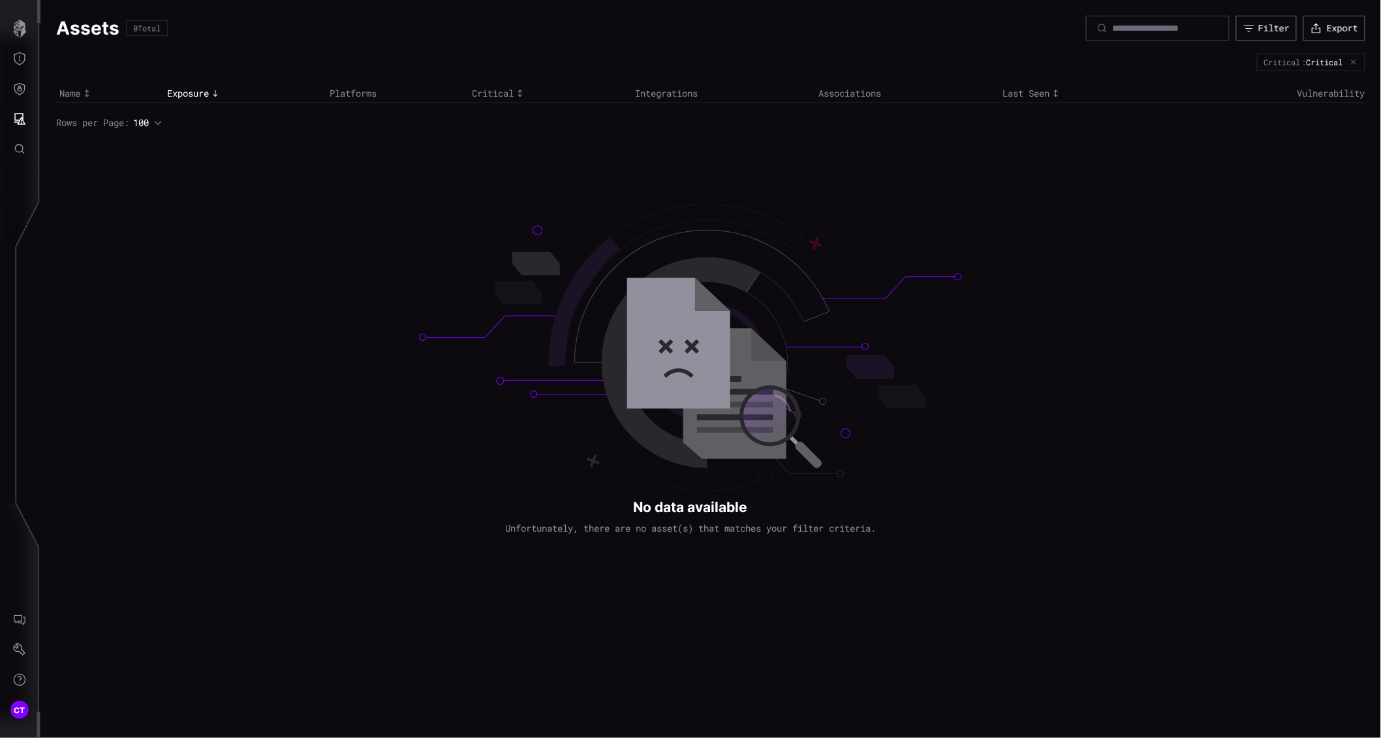
click at [1257, 10] on div "Assets 0 Total Filter Export Critical : Critical Name Exposure Platforms Critic…" at bounding box center [710, 72] width 1341 height 145
click at [1265, 26] on div "Filter" at bounding box center [1274, 28] width 31 height 12
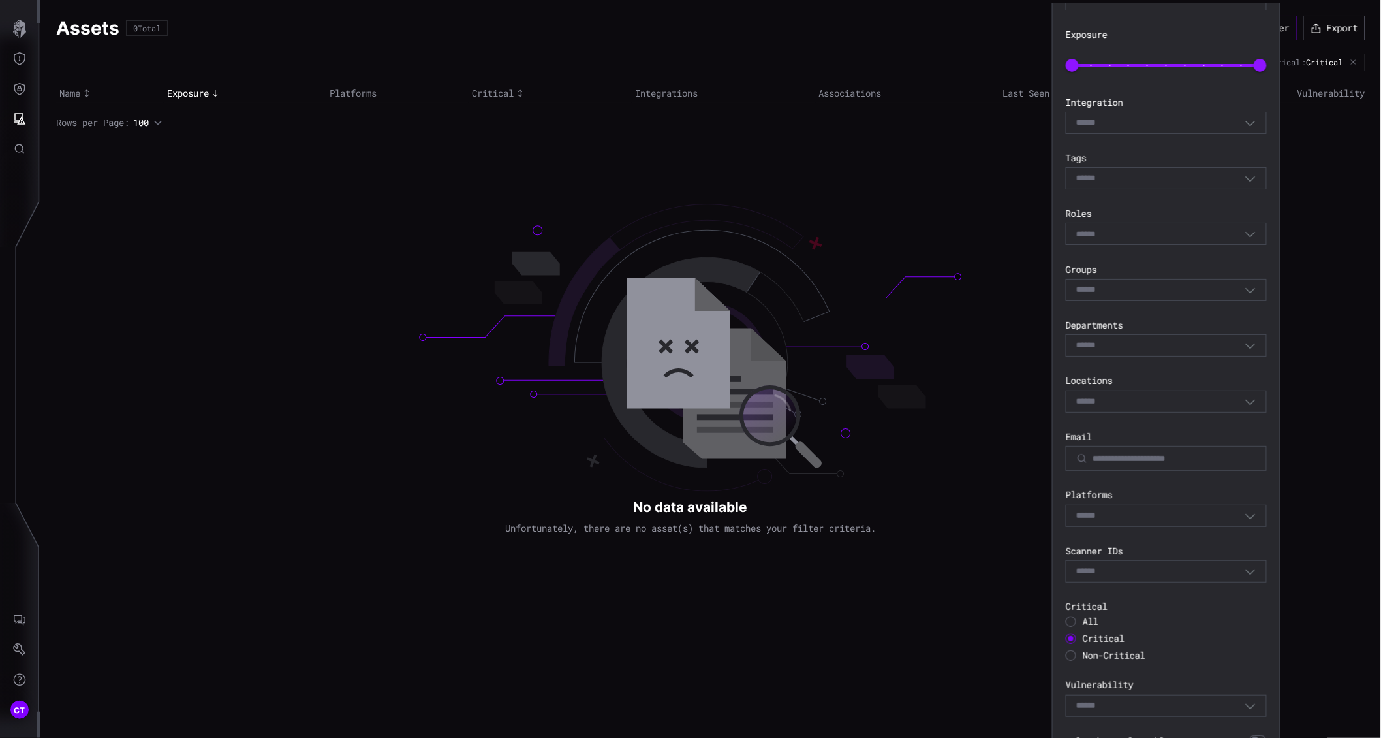
scroll to position [127, 0]
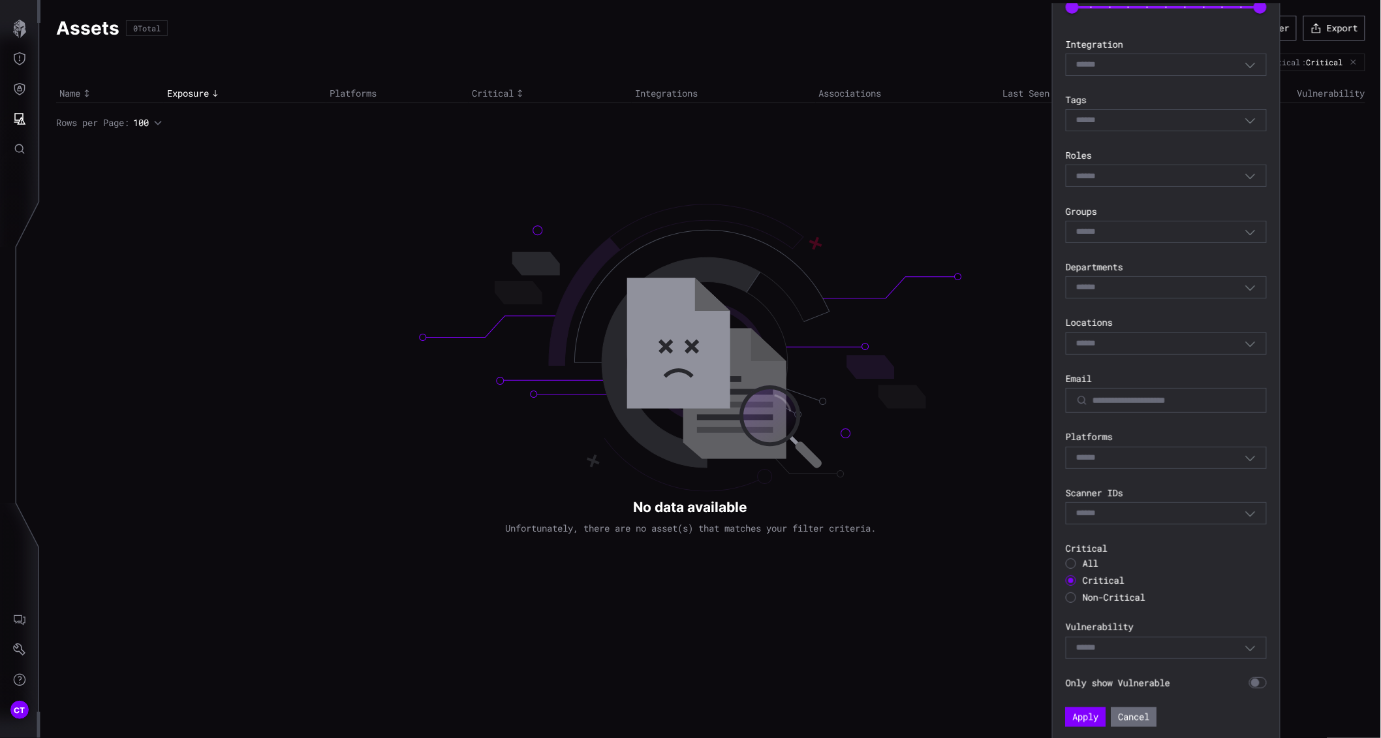
click at [1073, 564] on div at bounding box center [1071, 563] width 10 height 10
click at [1086, 714] on button "Apply" at bounding box center [1086, 717] width 40 height 20
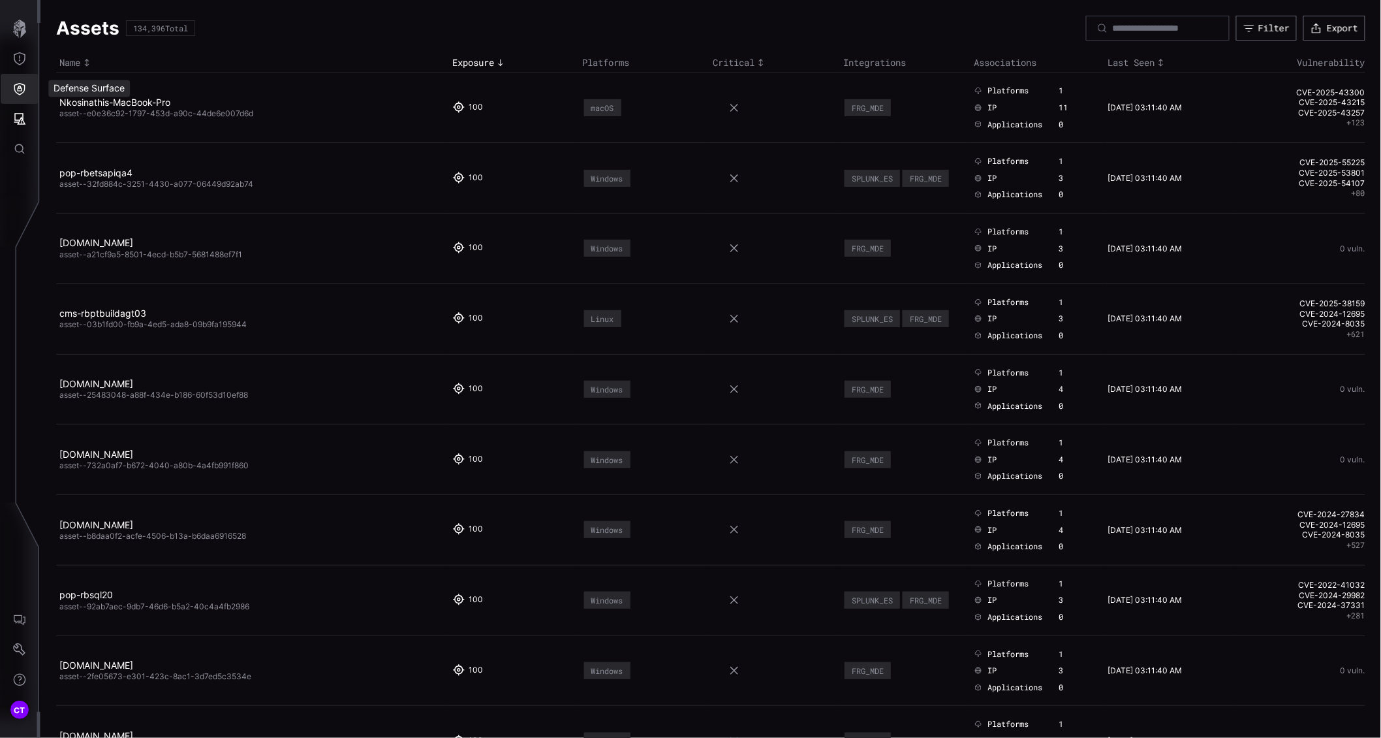
click at [23, 94] on icon "Defense Surface" at bounding box center [19, 88] width 13 height 13
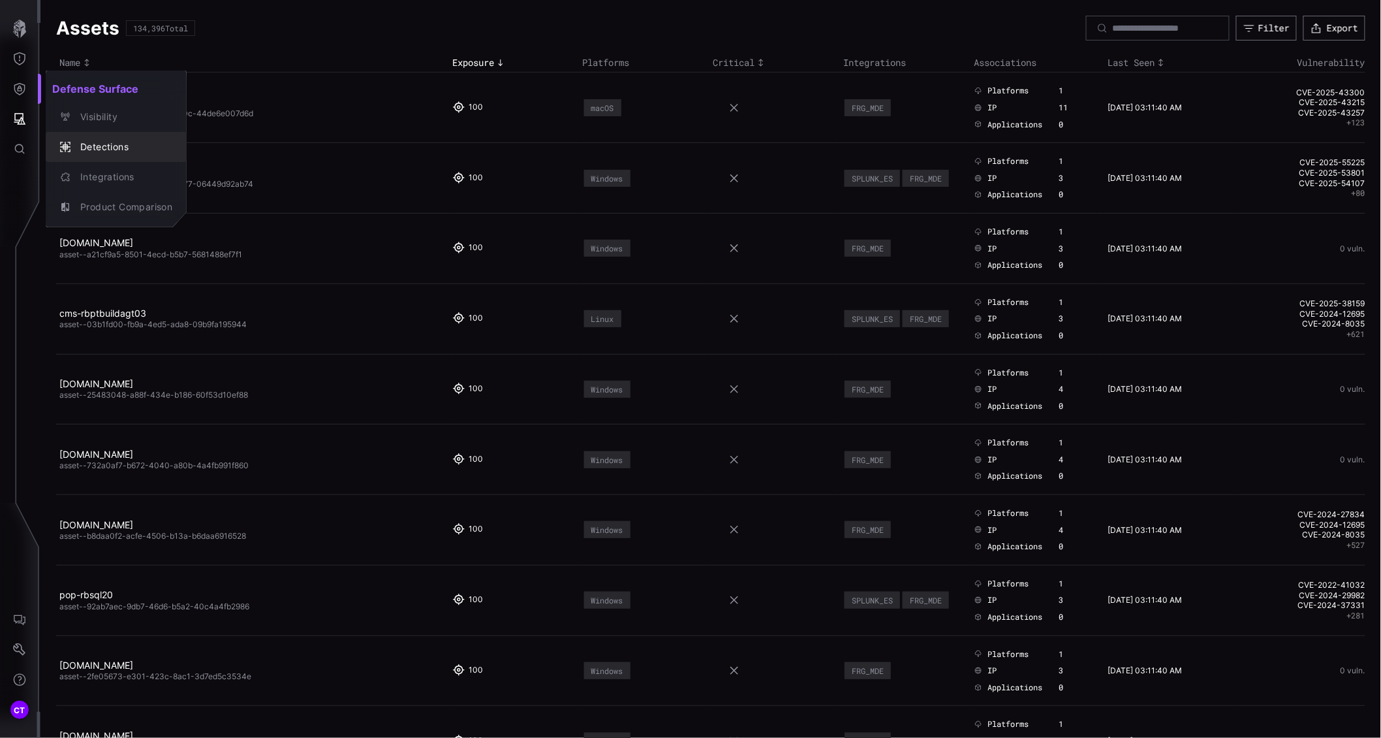
click at [99, 145] on div "Detections" at bounding box center [123, 147] width 99 height 16
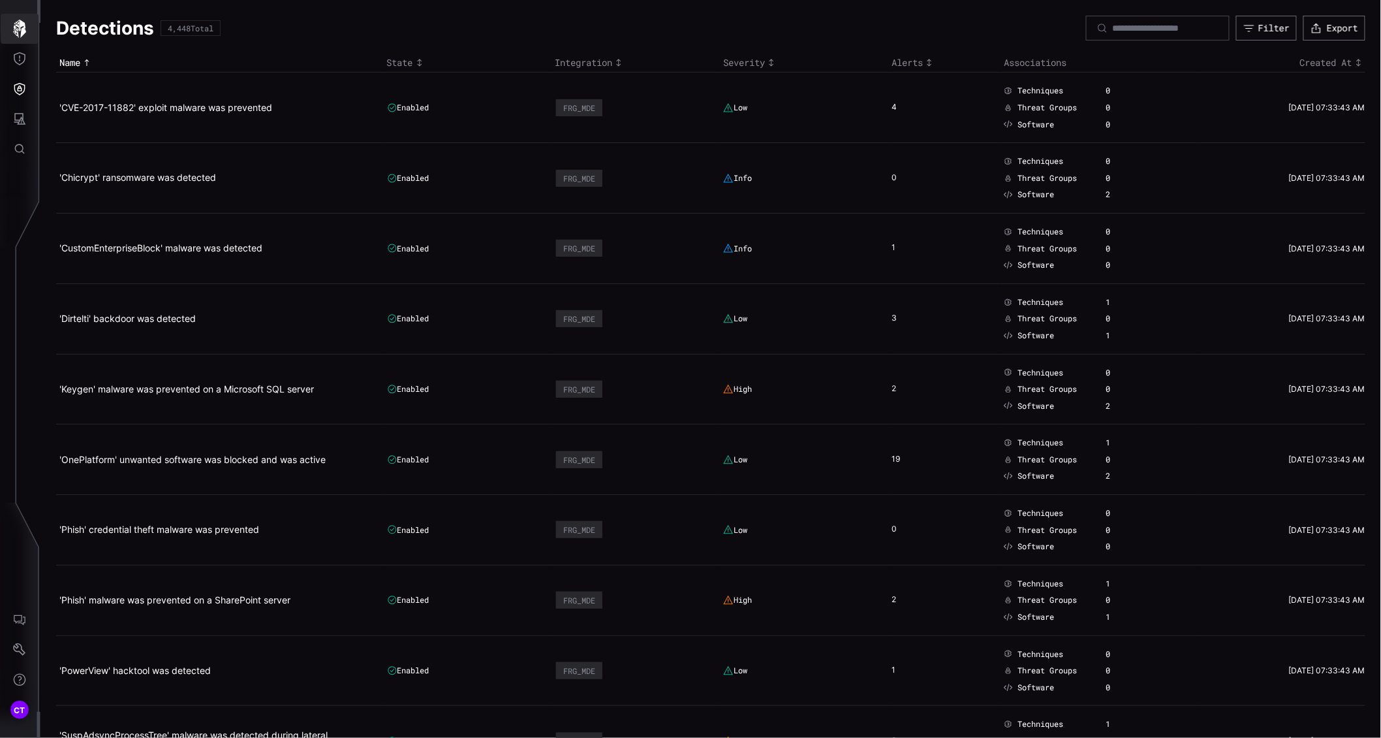
click at [16, 29] on icon "button" at bounding box center [19, 29] width 13 height 18
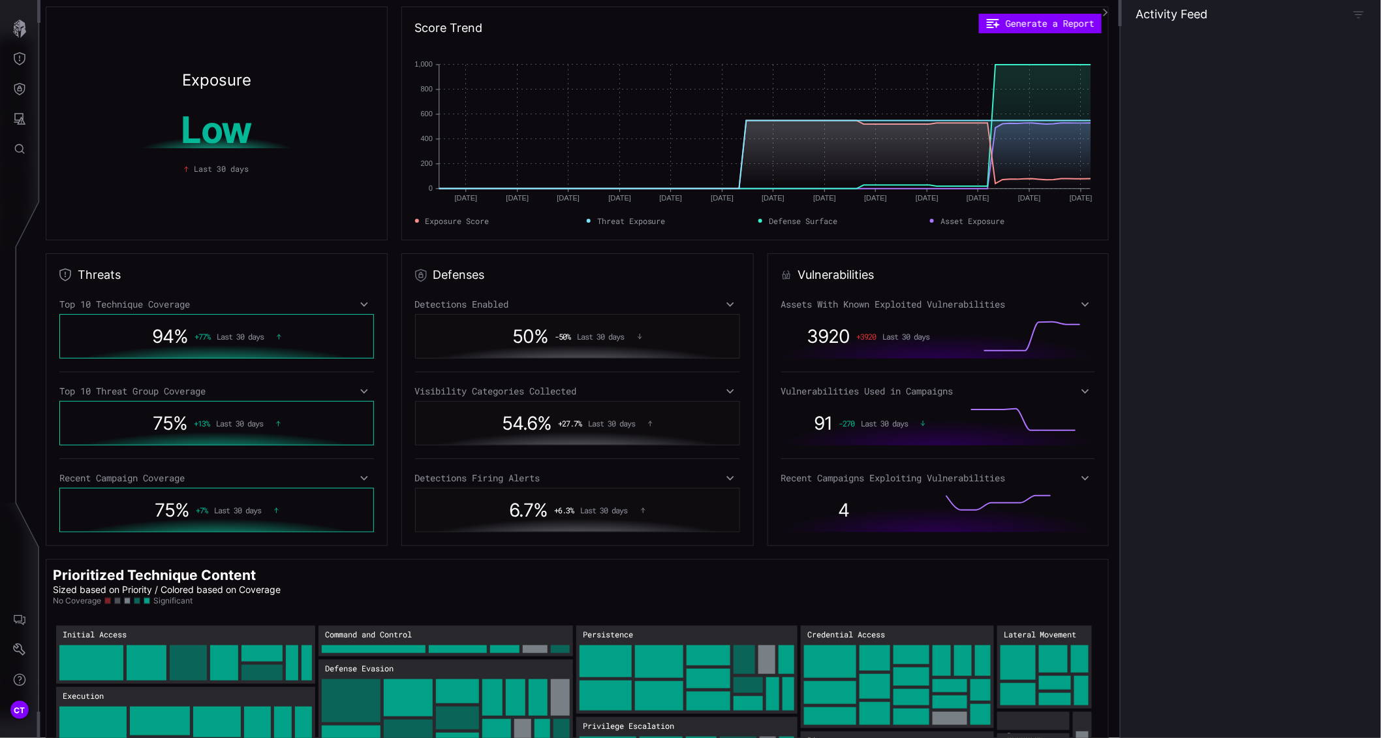
scroll to position [78, 0]
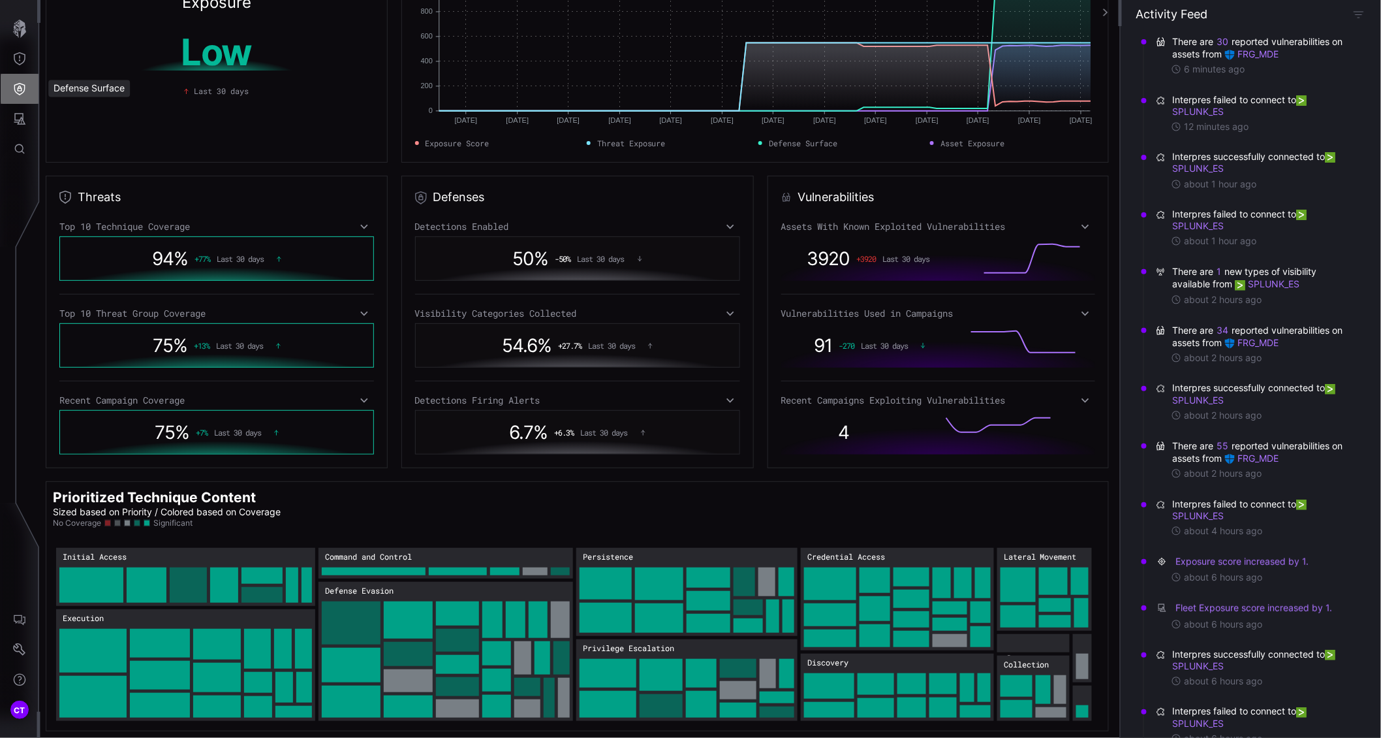
click at [24, 82] on icon "Defense Surface" at bounding box center [19, 88] width 13 height 13
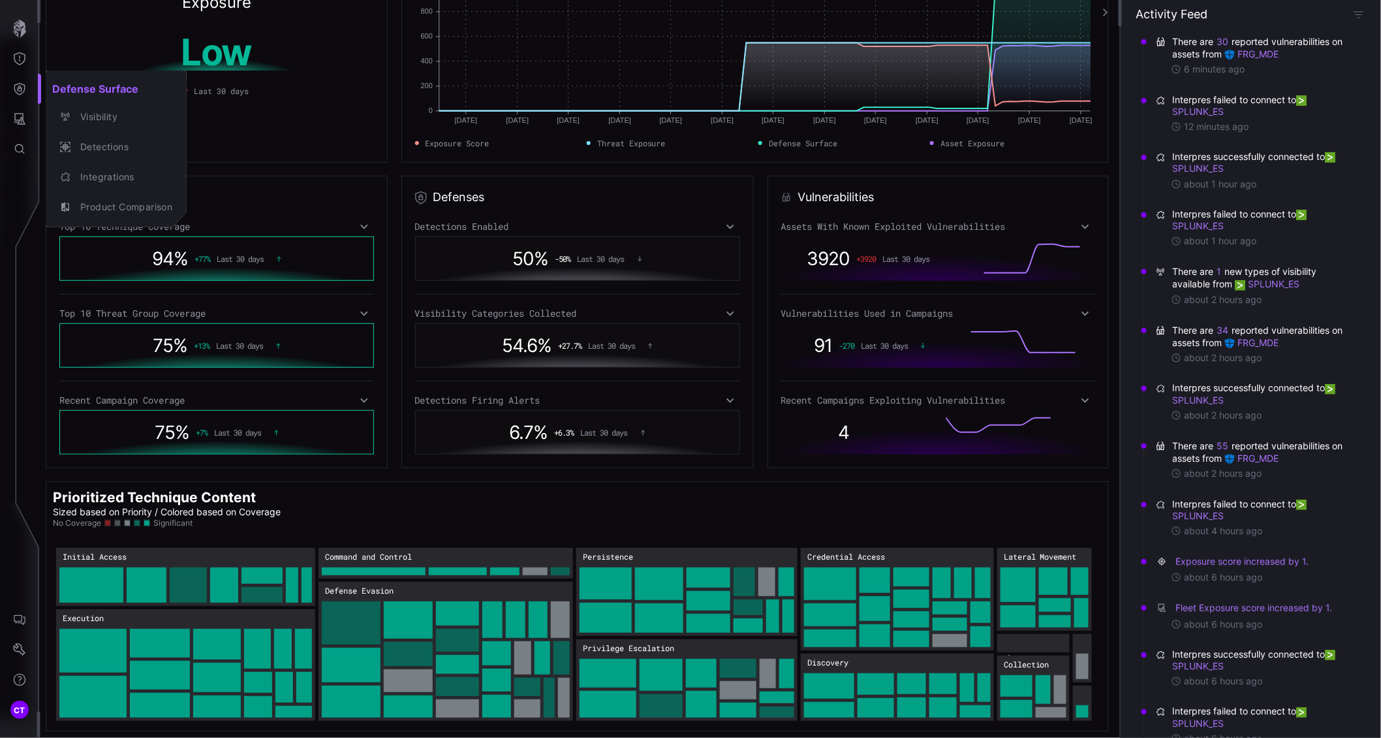
click at [14, 121] on div at bounding box center [690, 369] width 1381 height 738
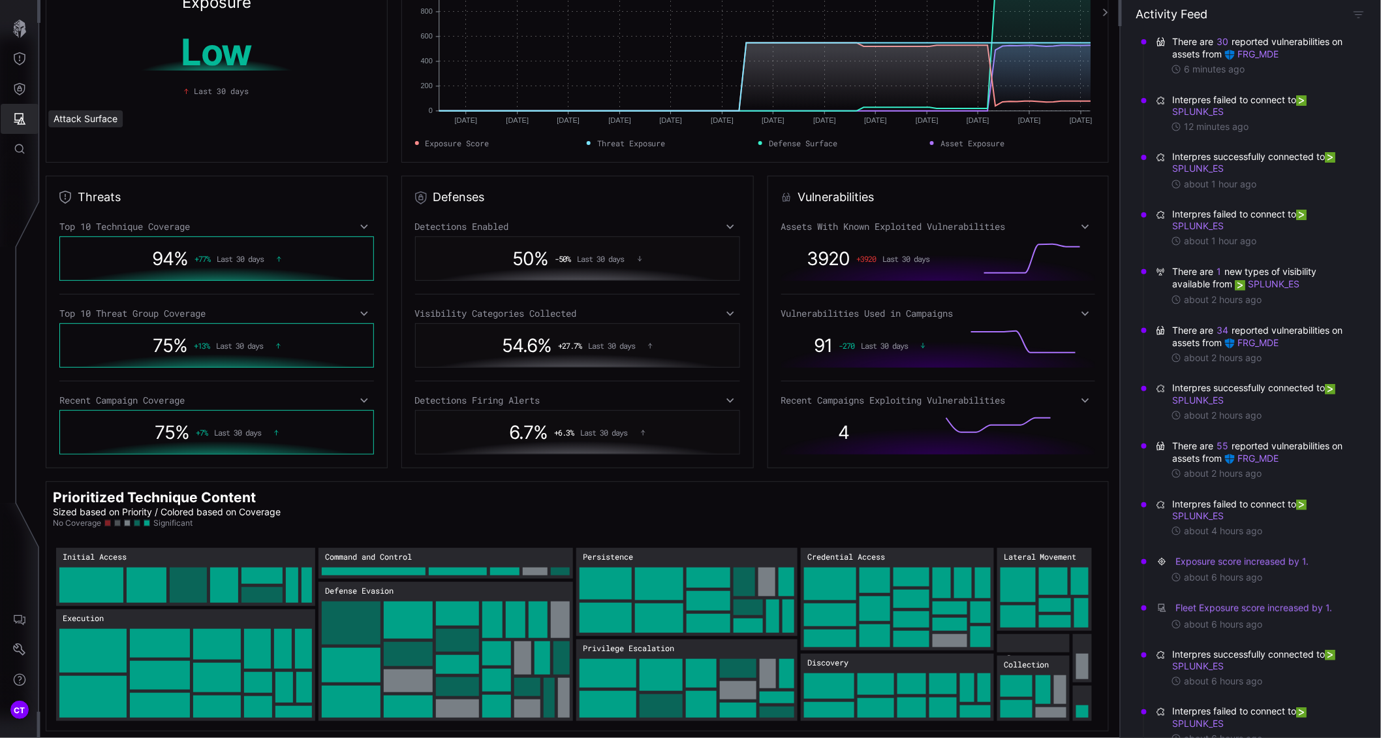
click at [27, 115] on button "Attack Surface" at bounding box center [20, 119] width 38 height 30
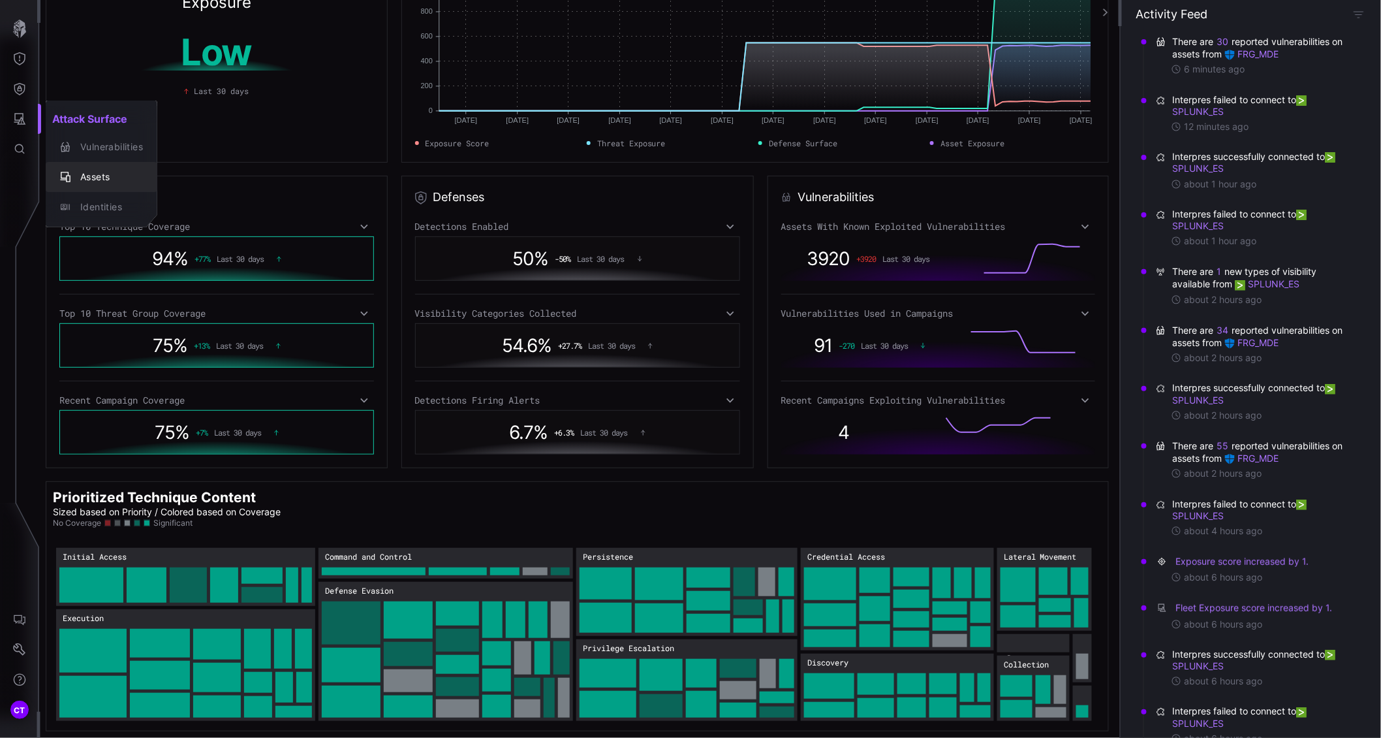
click at [83, 177] on div "Assets" at bounding box center [108, 177] width 69 height 16
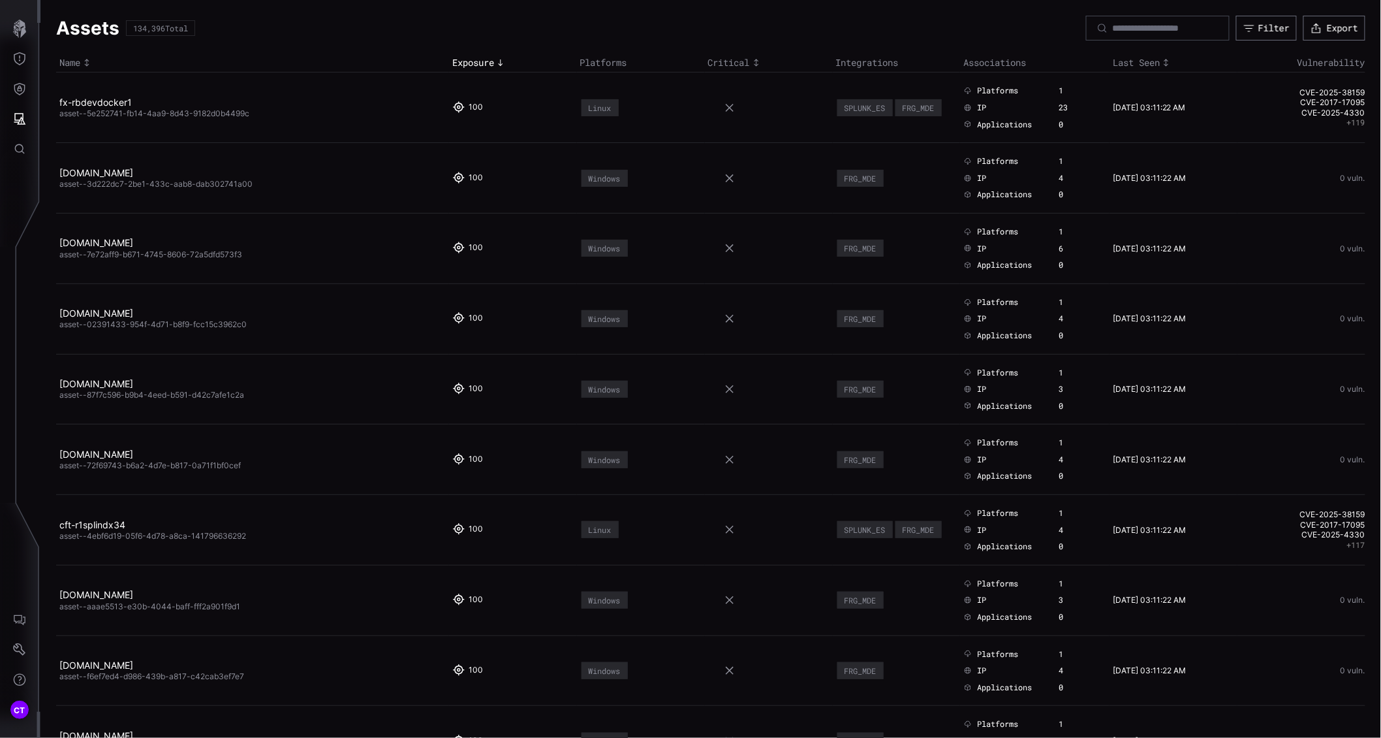
click at [349, 27] on div "Assets 134,396 Total Filter Export" at bounding box center [711, 28] width 1310 height 25
click at [104, 102] on link "fx-rbdevdocker1" at bounding box center [95, 102] width 72 height 11
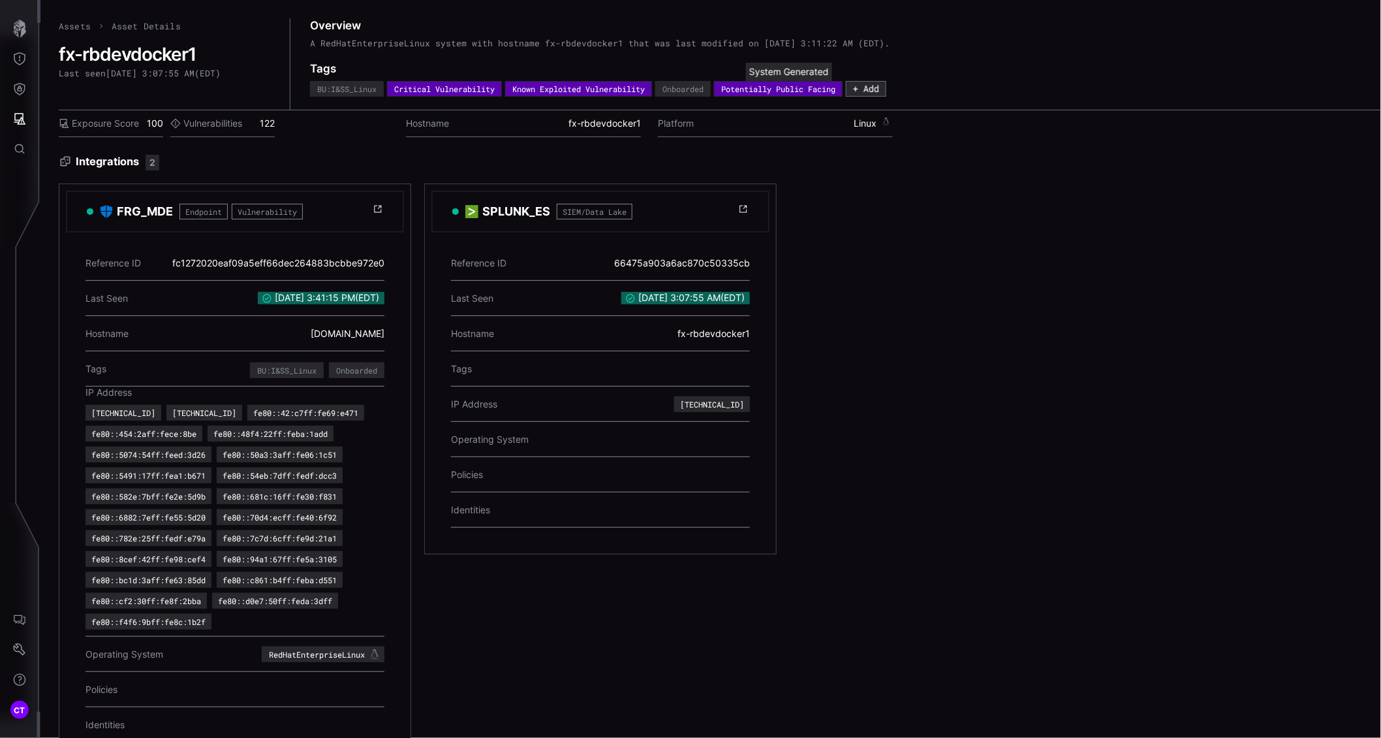
click at [773, 85] on div "Potentially Public Facing" at bounding box center [778, 89] width 114 height 8
click at [840, 201] on div "FRG_MDE Endpoint Vulnerability Reference ID fc1272020eaf09a5eff66dec264883bcbbe…" at bounding box center [601, 493] width 1084 height 621
click at [808, 89] on div "Potentially Public Facing" at bounding box center [778, 89] width 114 height 8
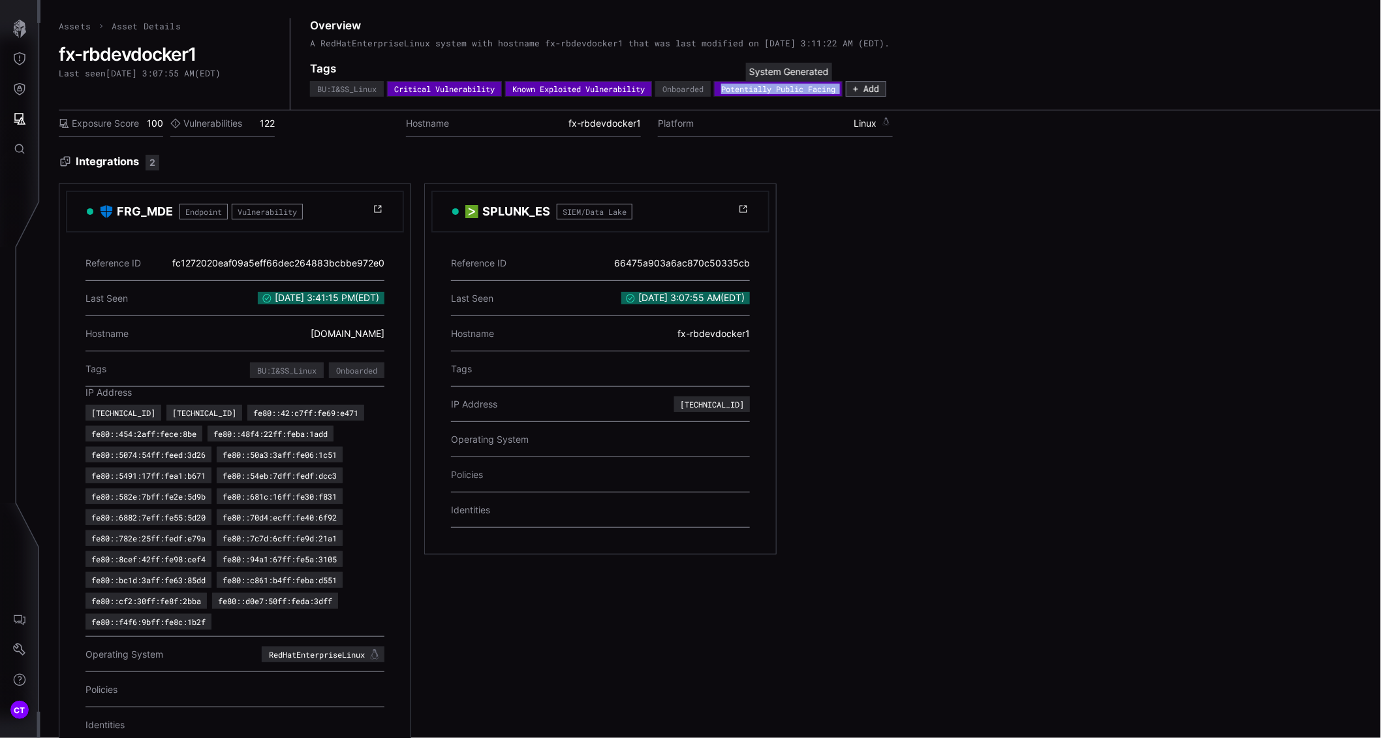
click at [808, 89] on div "Potentially Public Facing" at bounding box center [778, 89] width 114 height 8
click at [813, 193] on div "FRG_MDE Endpoint Vulnerability Reference ID fc1272020eaf09a5eff66dec264883bcbbe…" at bounding box center [601, 493] width 1084 height 621
click at [101, 53] on h2 "fx-rbdevdocker1" at bounding box center [165, 54] width 213 height 22
click at [15, 57] on icon "Threat Exposure" at bounding box center [19, 58] width 13 height 13
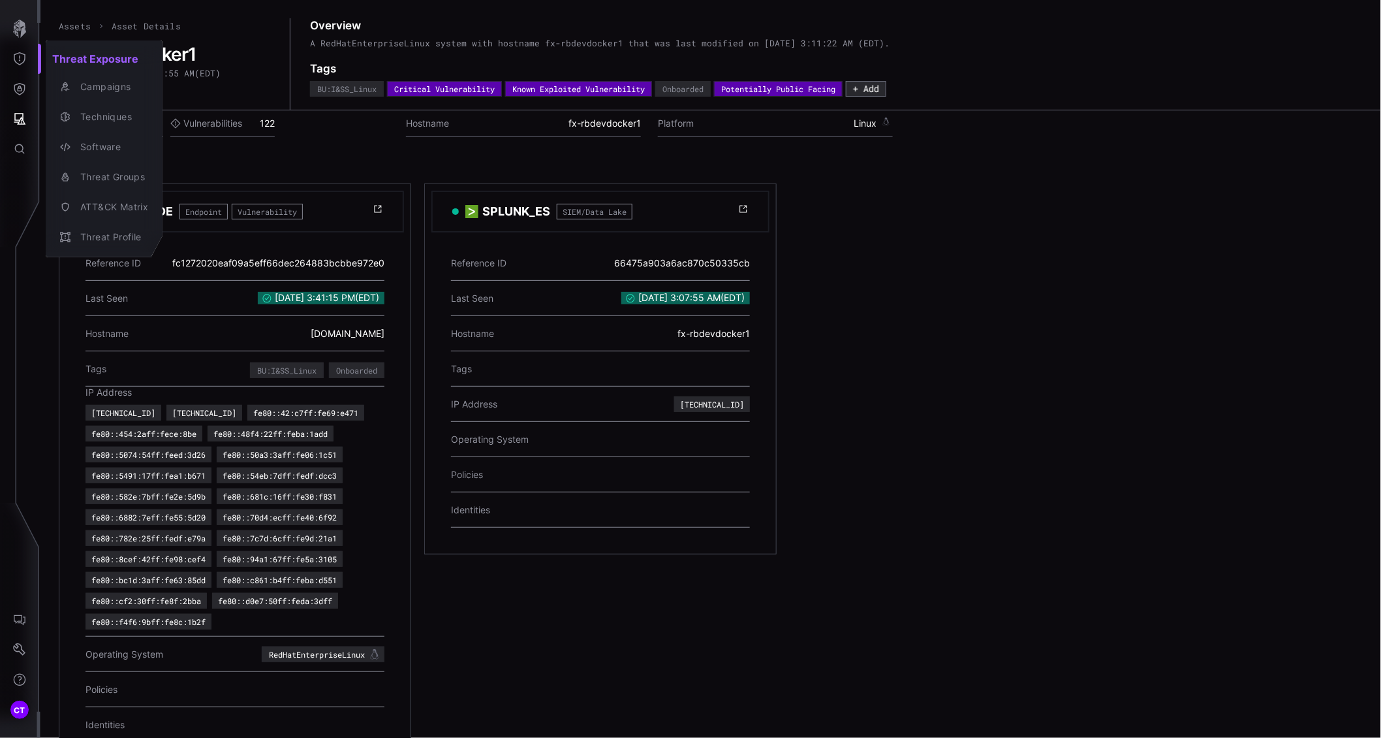
click at [14, 84] on div at bounding box center [690, 369] width 1381 height 738
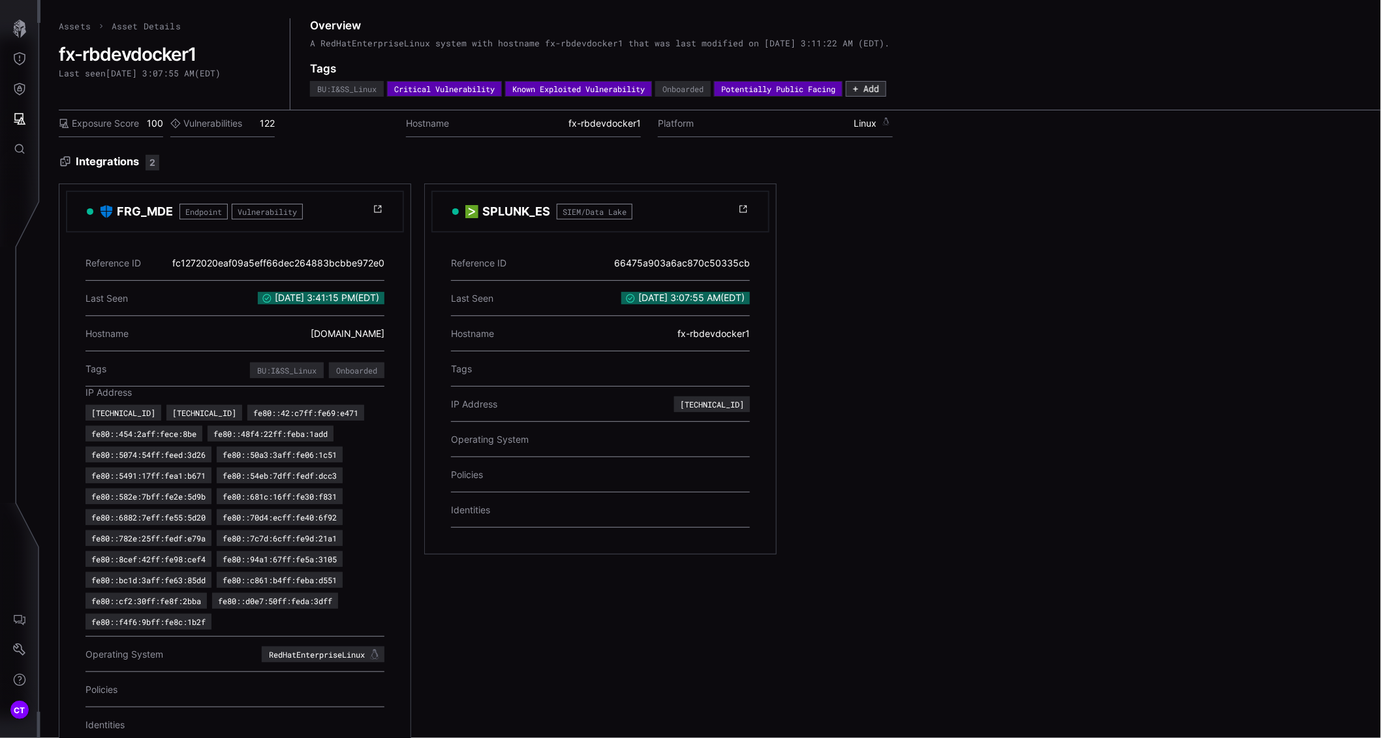
click at [21, 86] on icon "Defense Surface" at bounding box center [19, 88] width 13 height 13
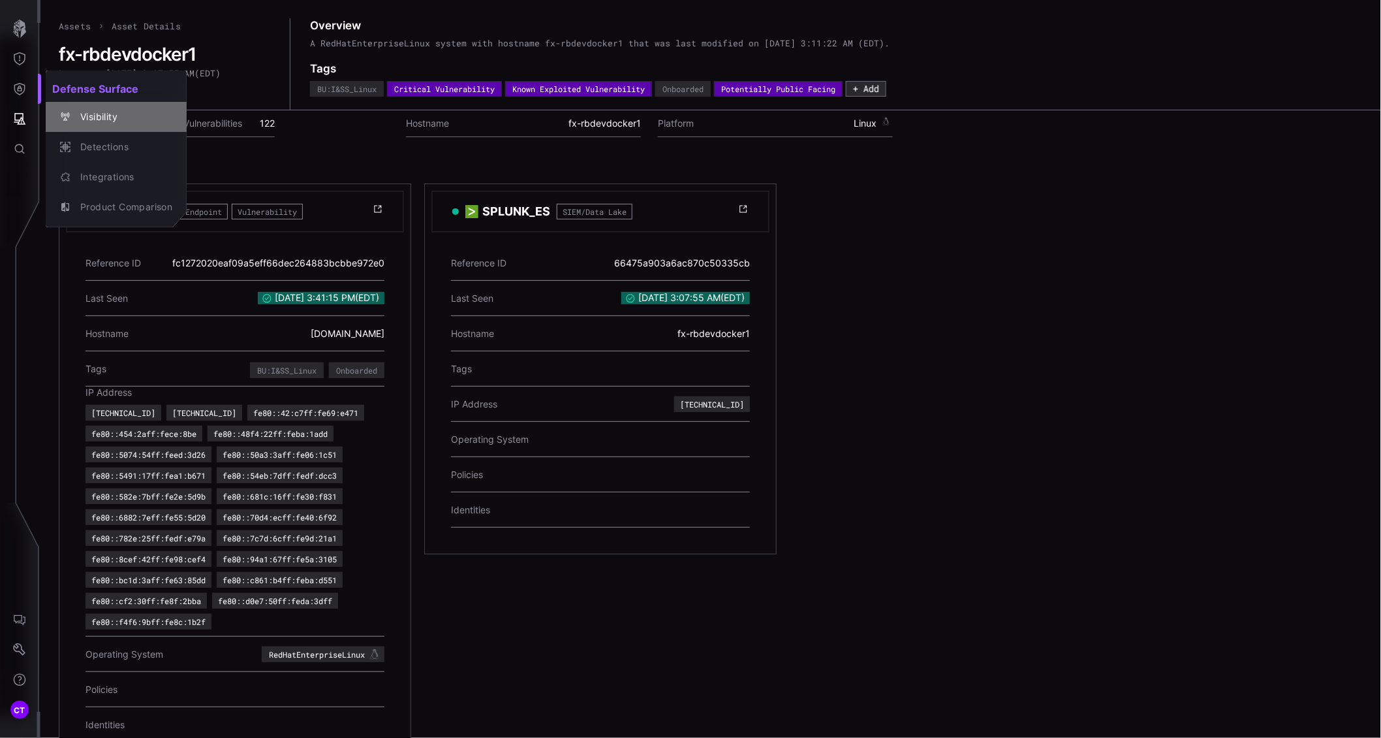
click at [93, 109] on div "Visibility" at bounding box center [123, 117] width 99 height 16
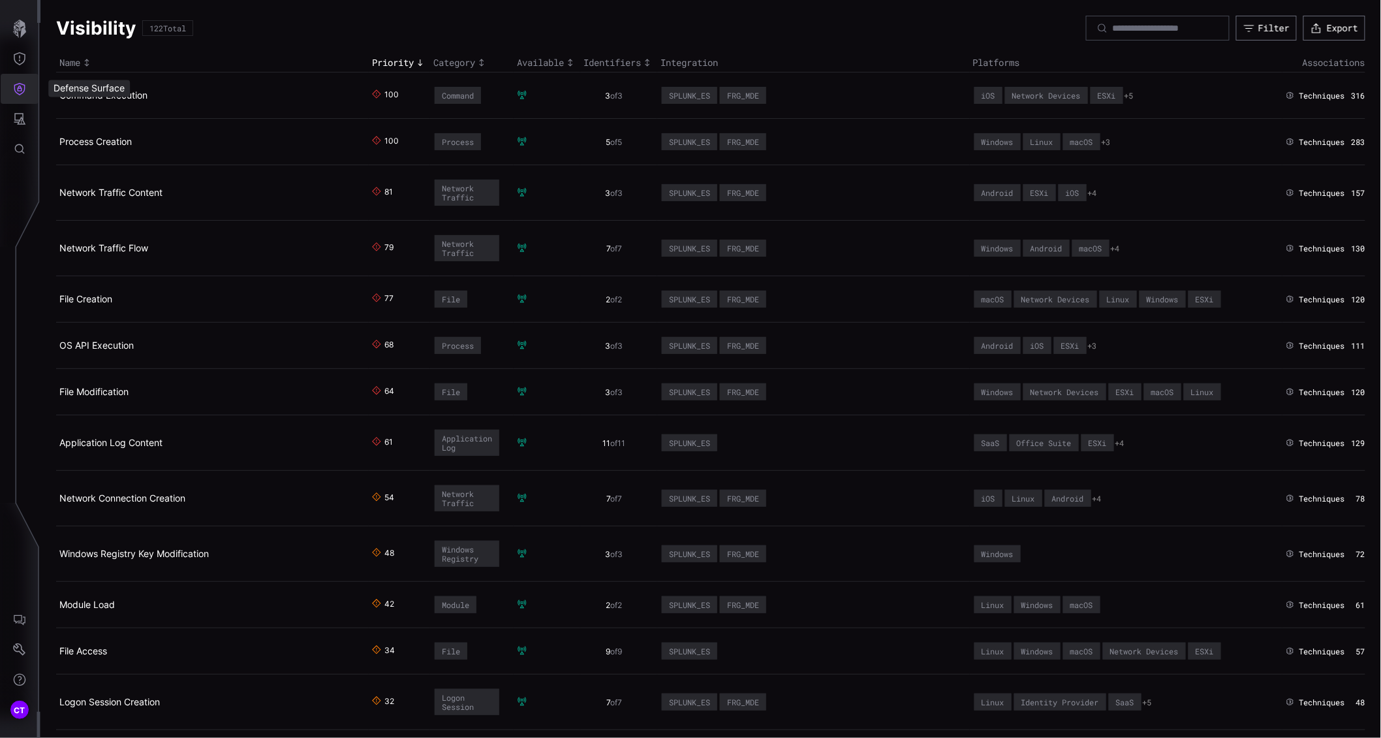
click at [14, 87] on icon "Defense Surface" at bounding box center [19, 88] width 13 height 13
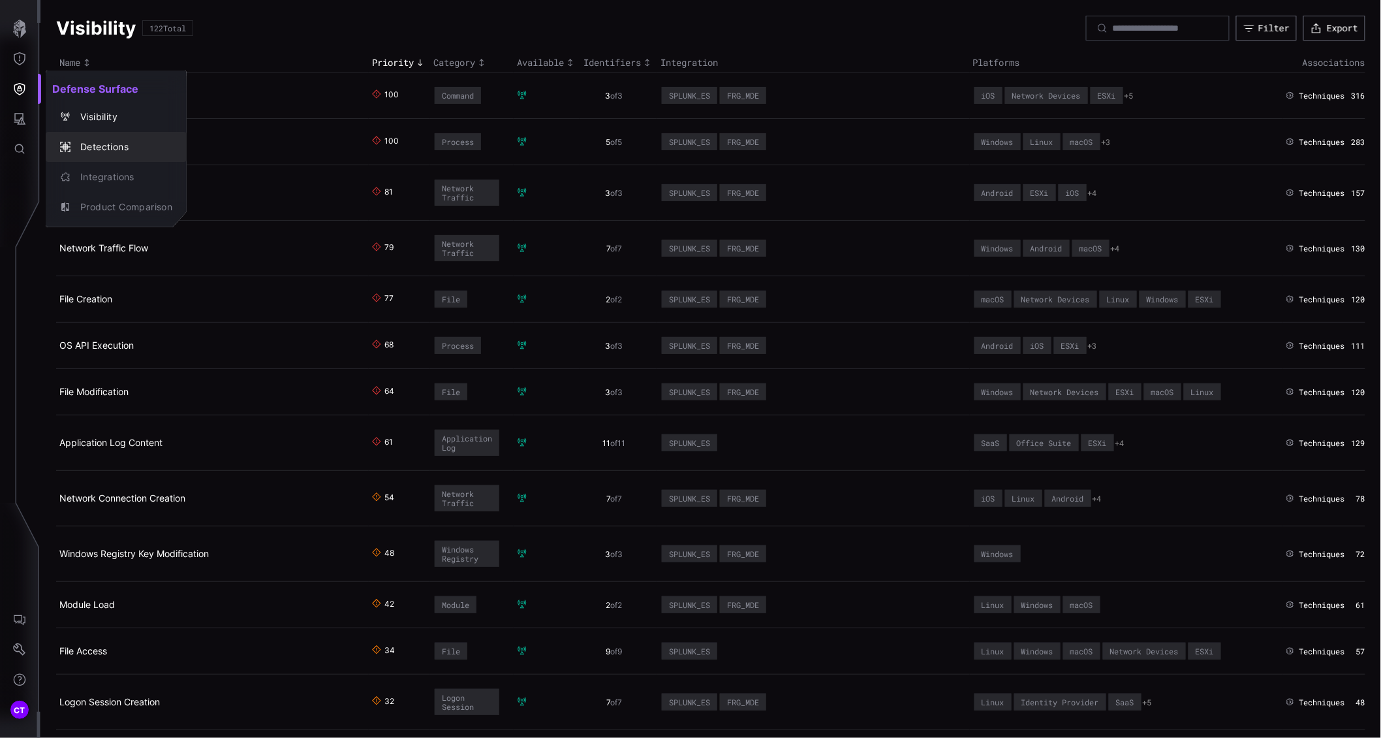
click at [99, 149] on div "Detections" at bounding box center [123, 147] width 99 height 16
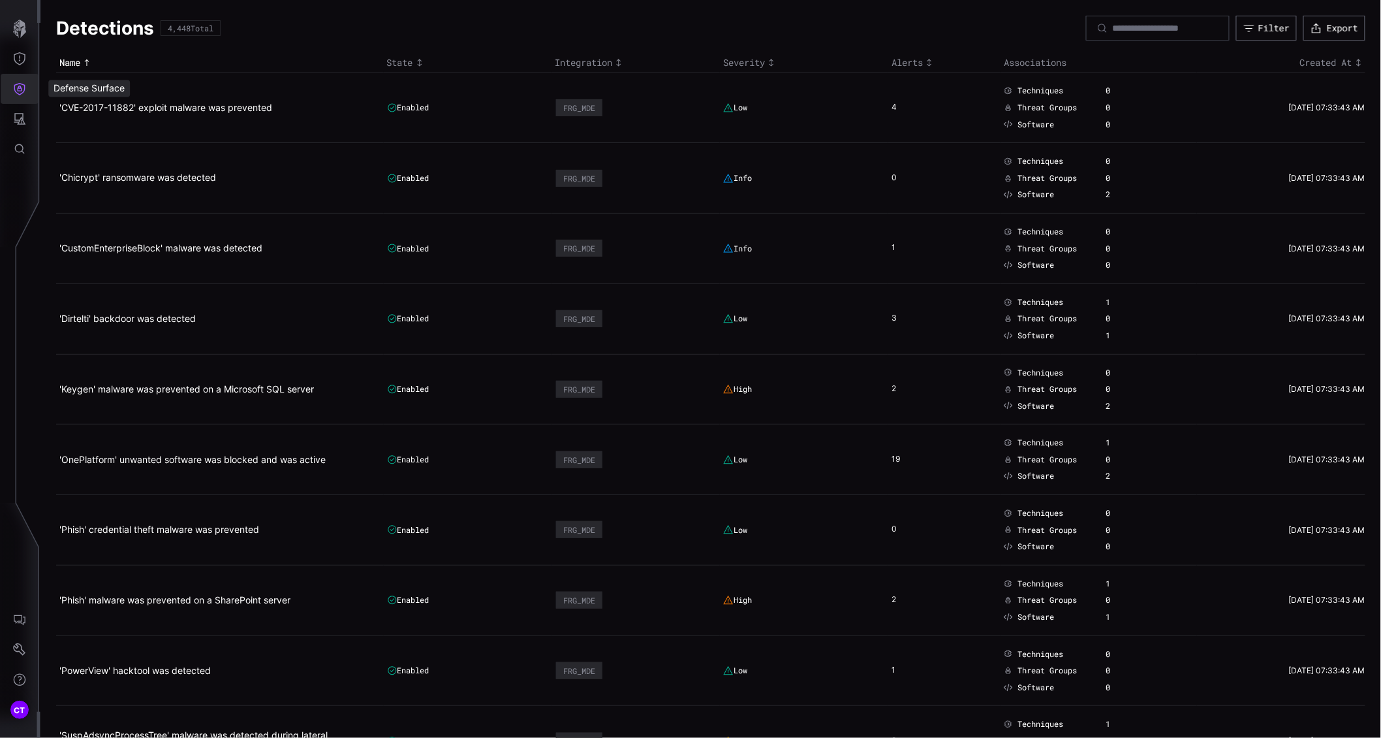
click at [16, 89] on icon "Defense Surface" at bounding box center [19, 88] width 13 height 13
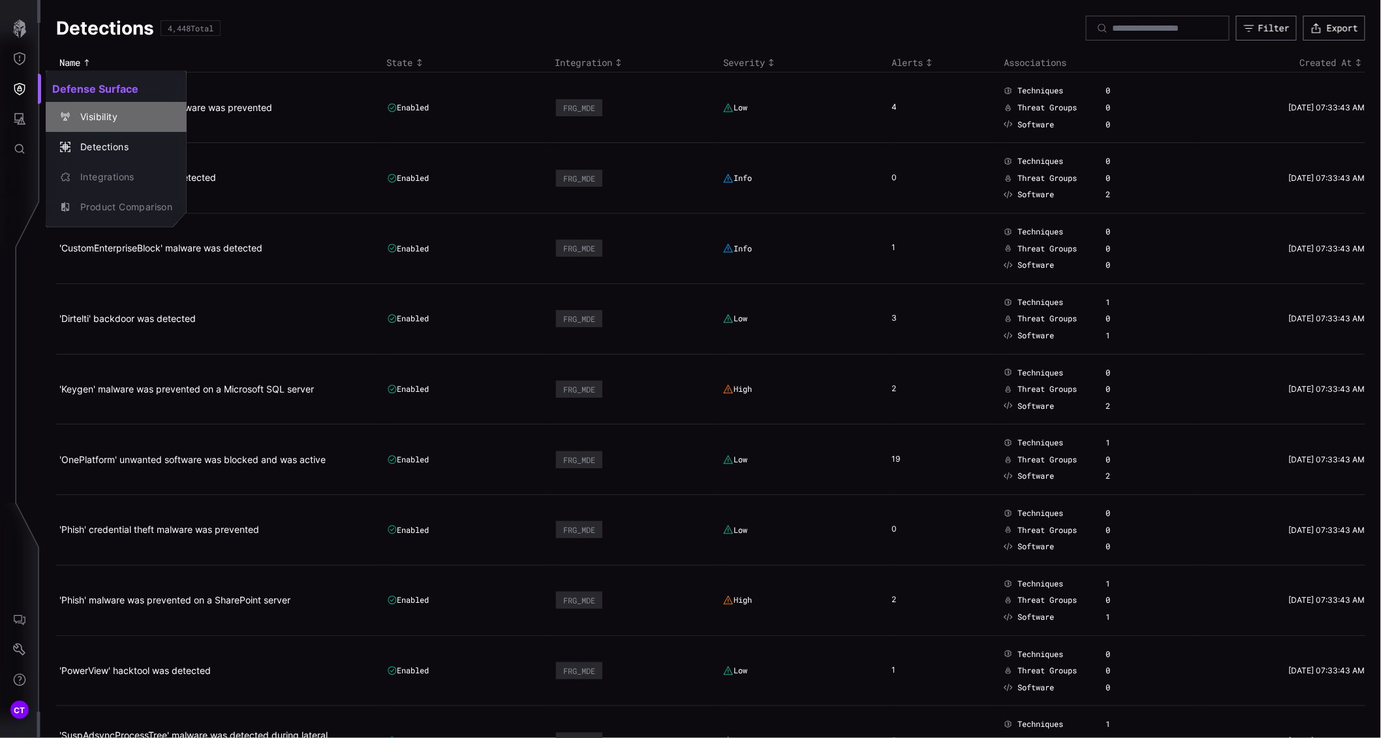
click at [105, 113] on div "Visibility" at bounding box center [123, 117] width 99 height 16
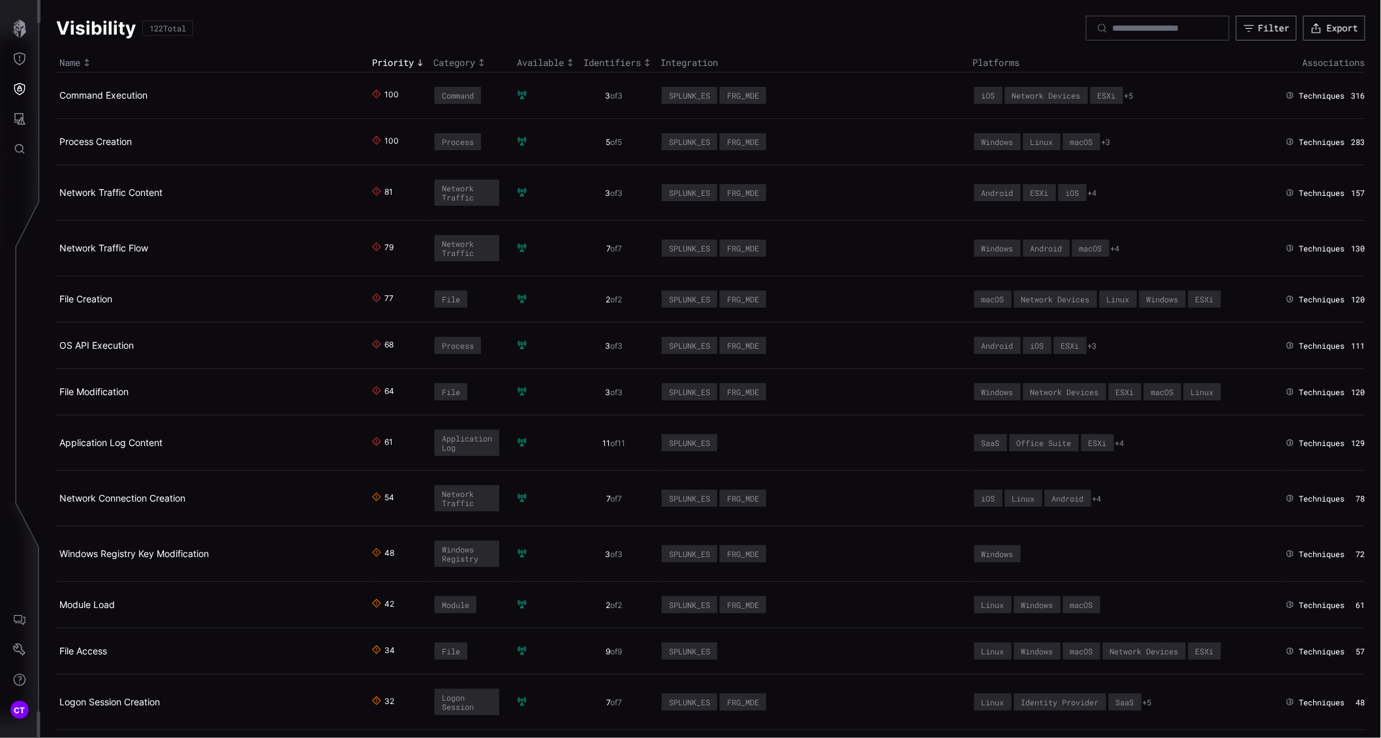
drag, startPoint x: 434, startPoint y: 22, endPoint x: 112, endPoint y: 87, distance: 329.2
click at [112, 87] on td "Command Execution" at bounding box center [212, 95] width 313 height 46
click at [114, 97] on link "Command Execution" at bounding box center [103, 94] width 88 height 11
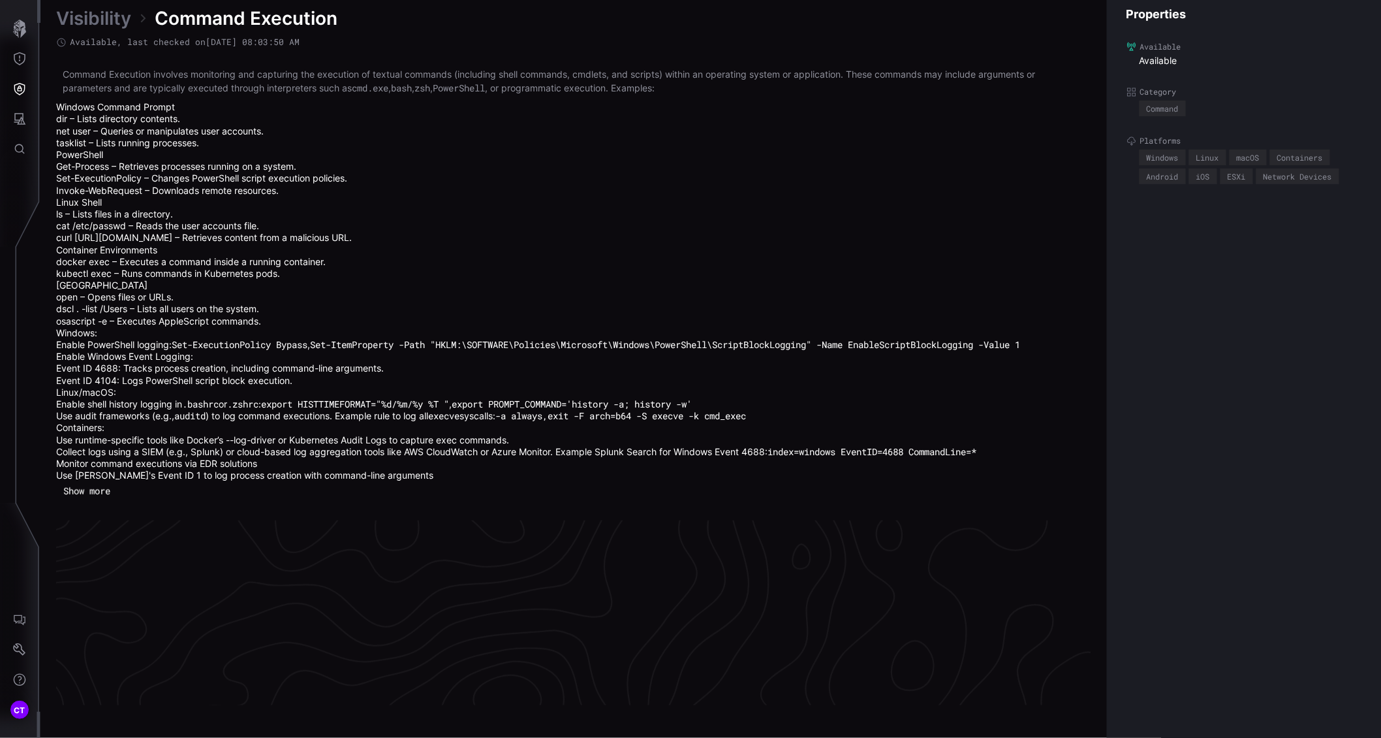
scroll to position [2853, 466]
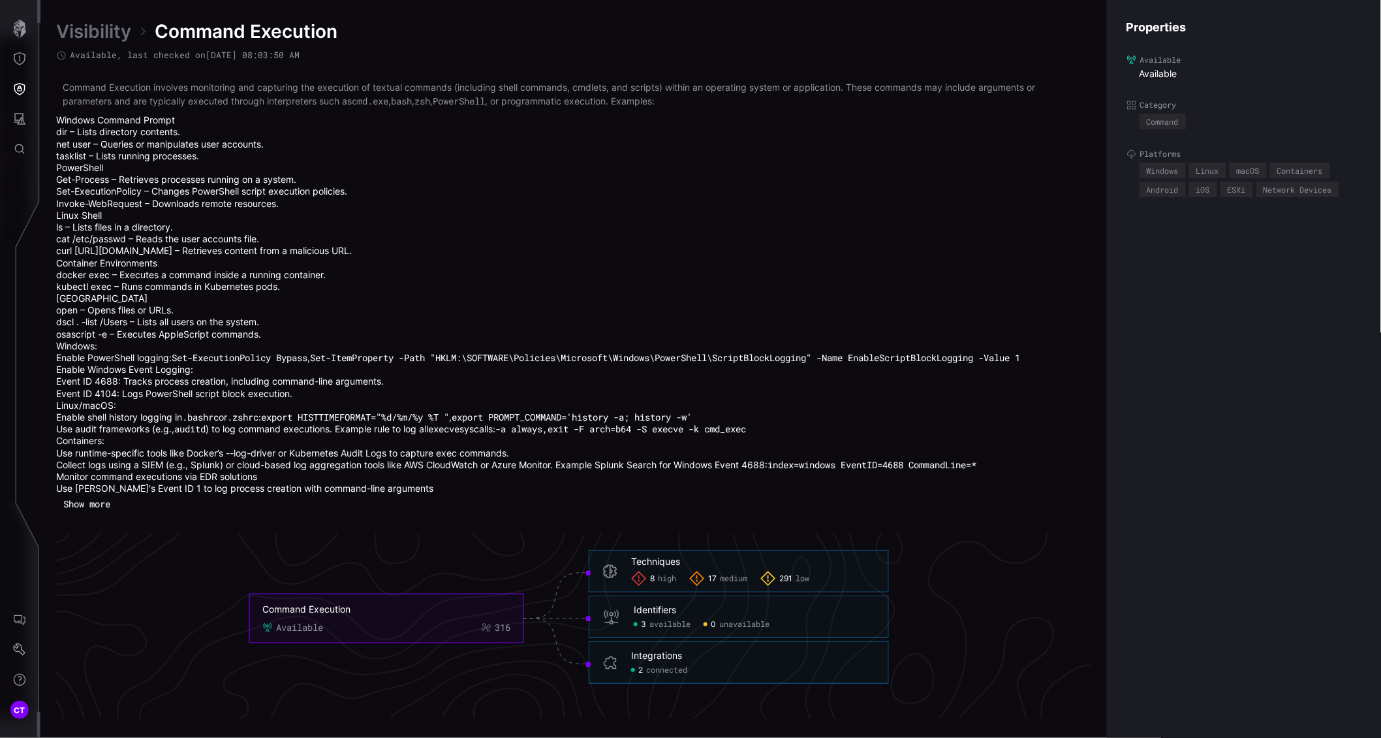
click at [657, 579] on div "8 high" at bounding box center [653, 579] width 45 height 16
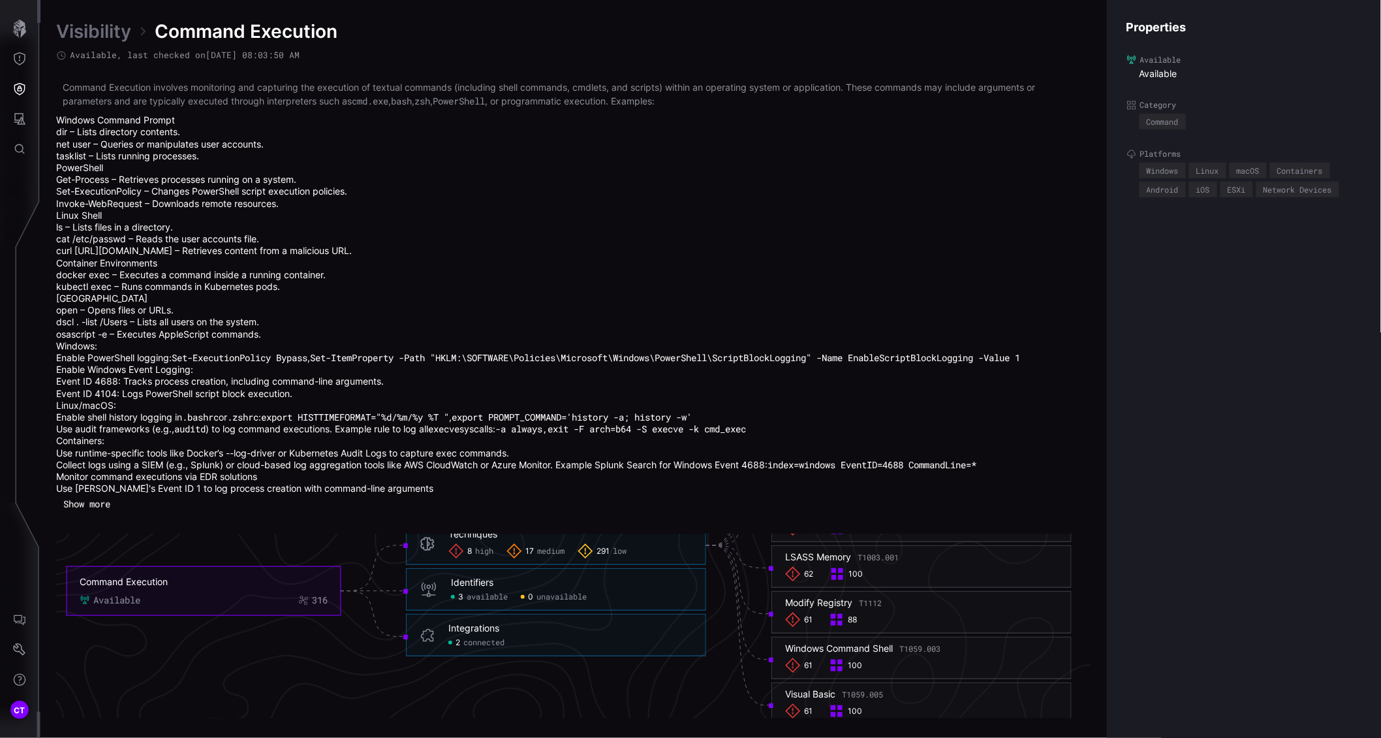
scroll to position [2925, 466]
click at [486, 599] on span "available" at bounding box center [487, 598] width 41 height 10
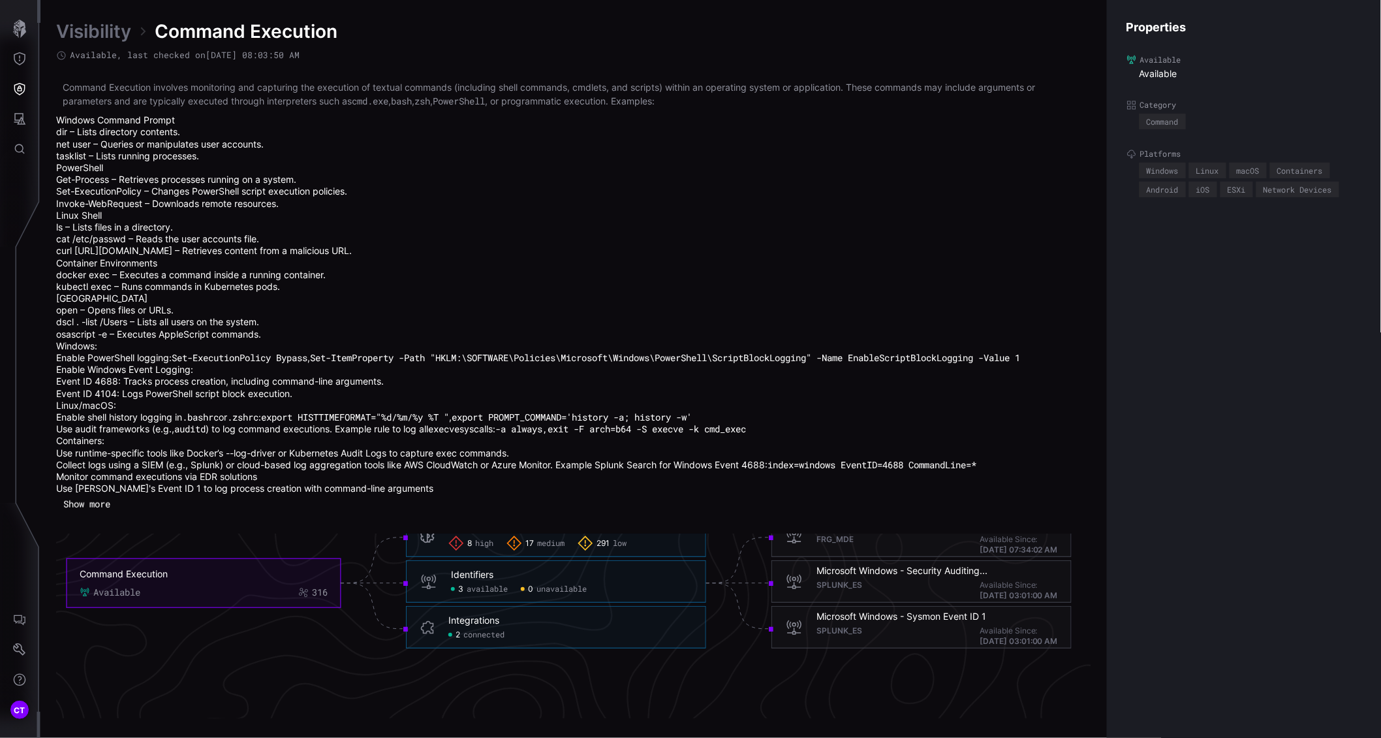
scroll to position [2853, 466]
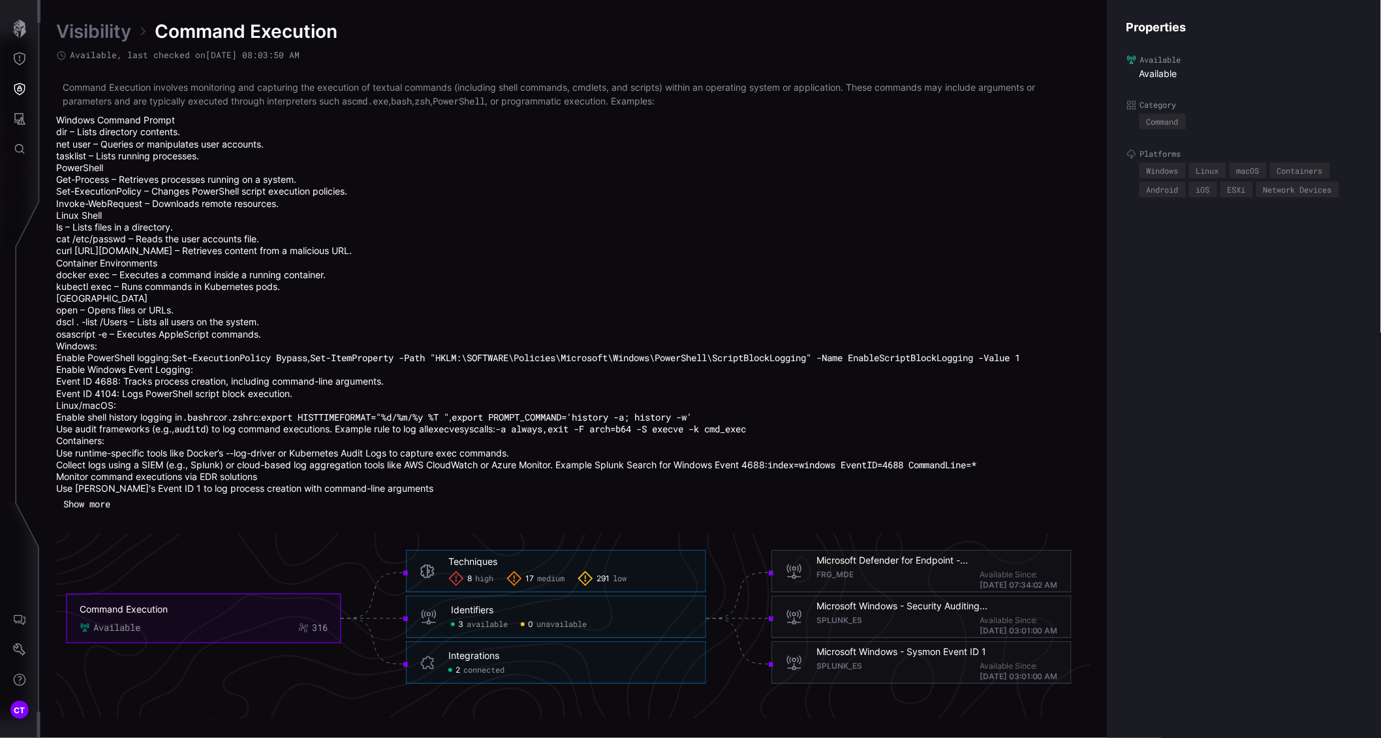
click at [481, 671] on span "connected" at bounding box center [483, 670] width 41 height 10
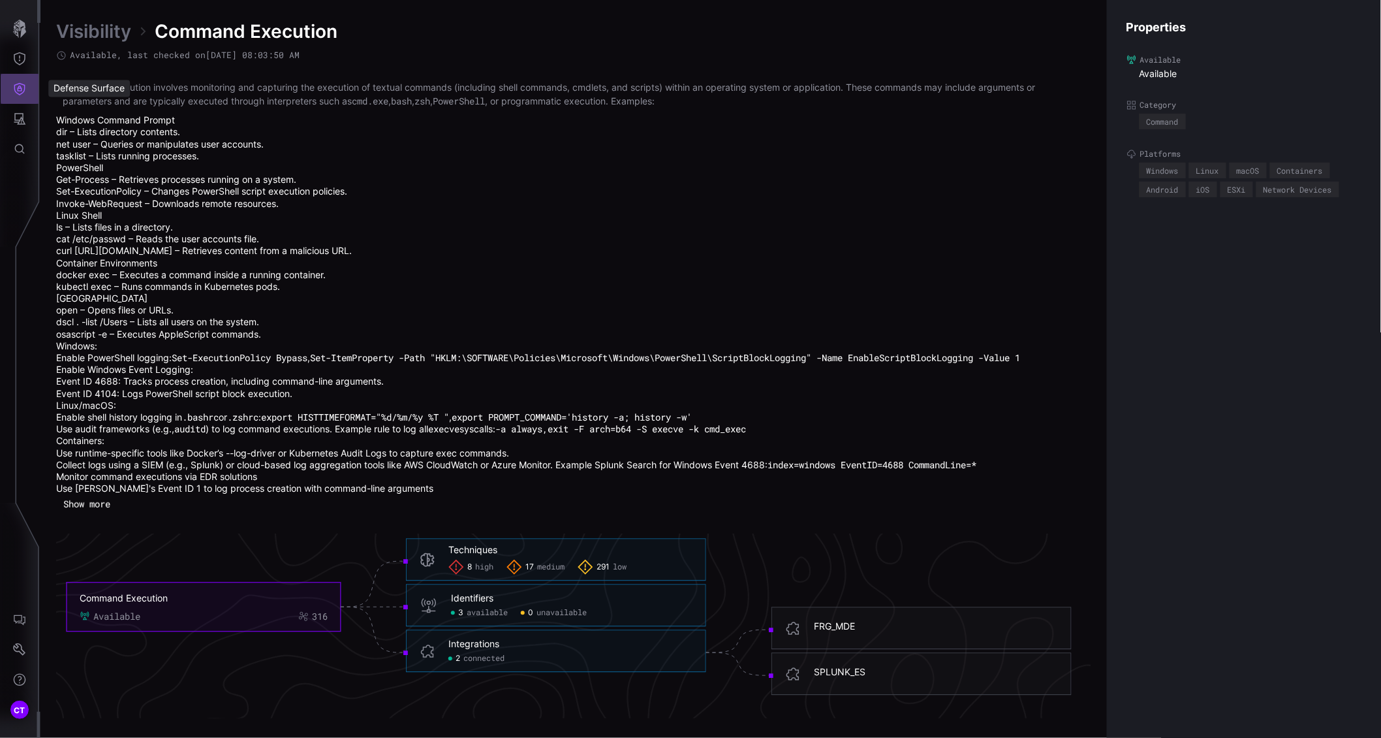
click at [28, 83] on button "Defense Surface" at bounding box center [20, 89] width 38 height 30
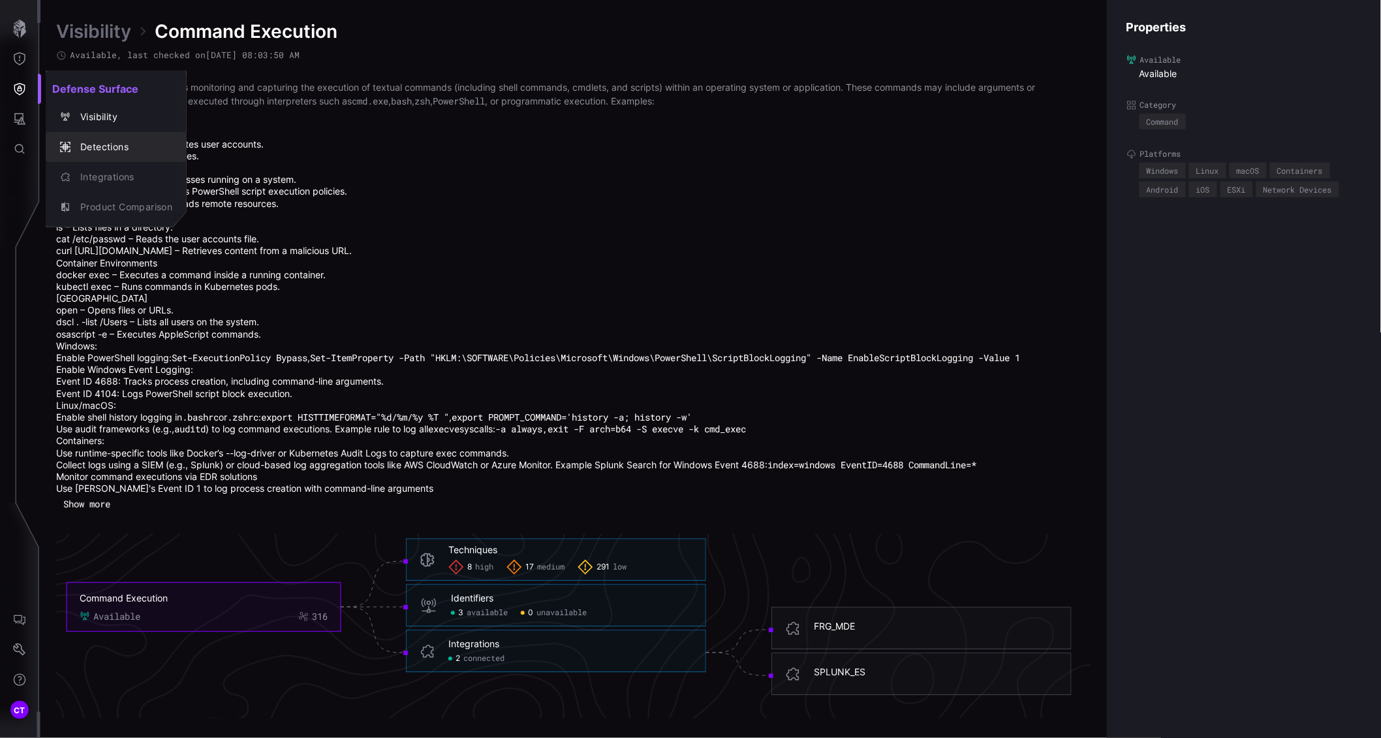
click at [112, 144] on div "Detections" at bounding box center [123, 147] width 99 height 16
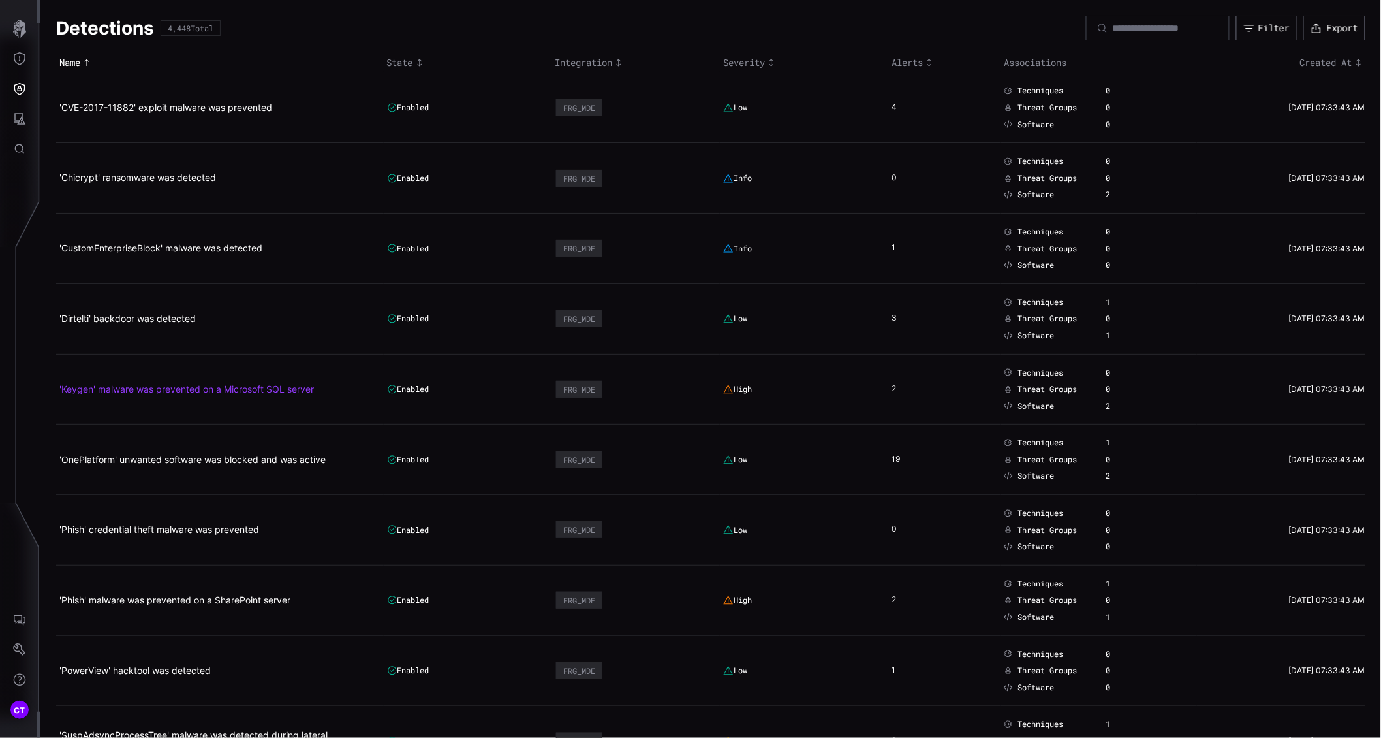
click at [196, 387] on link "'Keygen' malware was prevented on a Microsoft SQL server" at bounding box center [186, 388] width 255 height 11
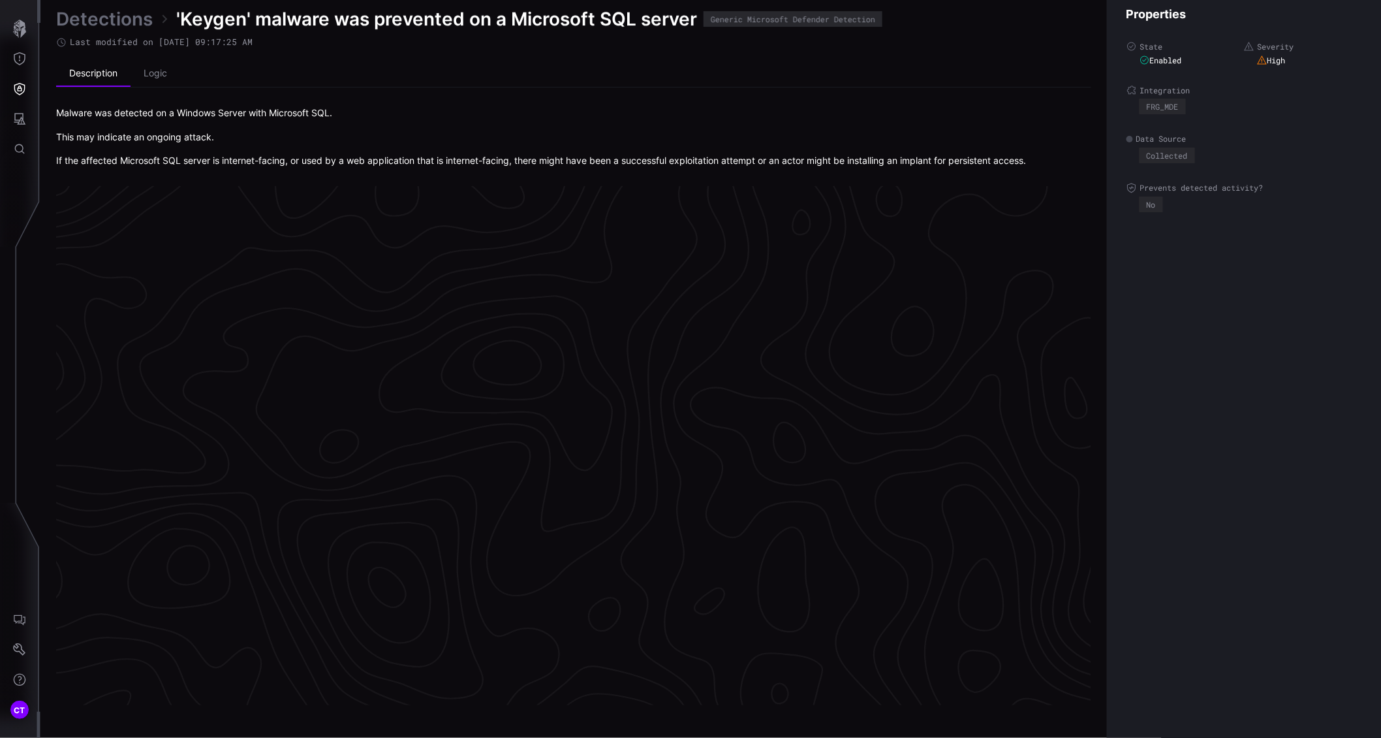
scroll to position [2684, 466]
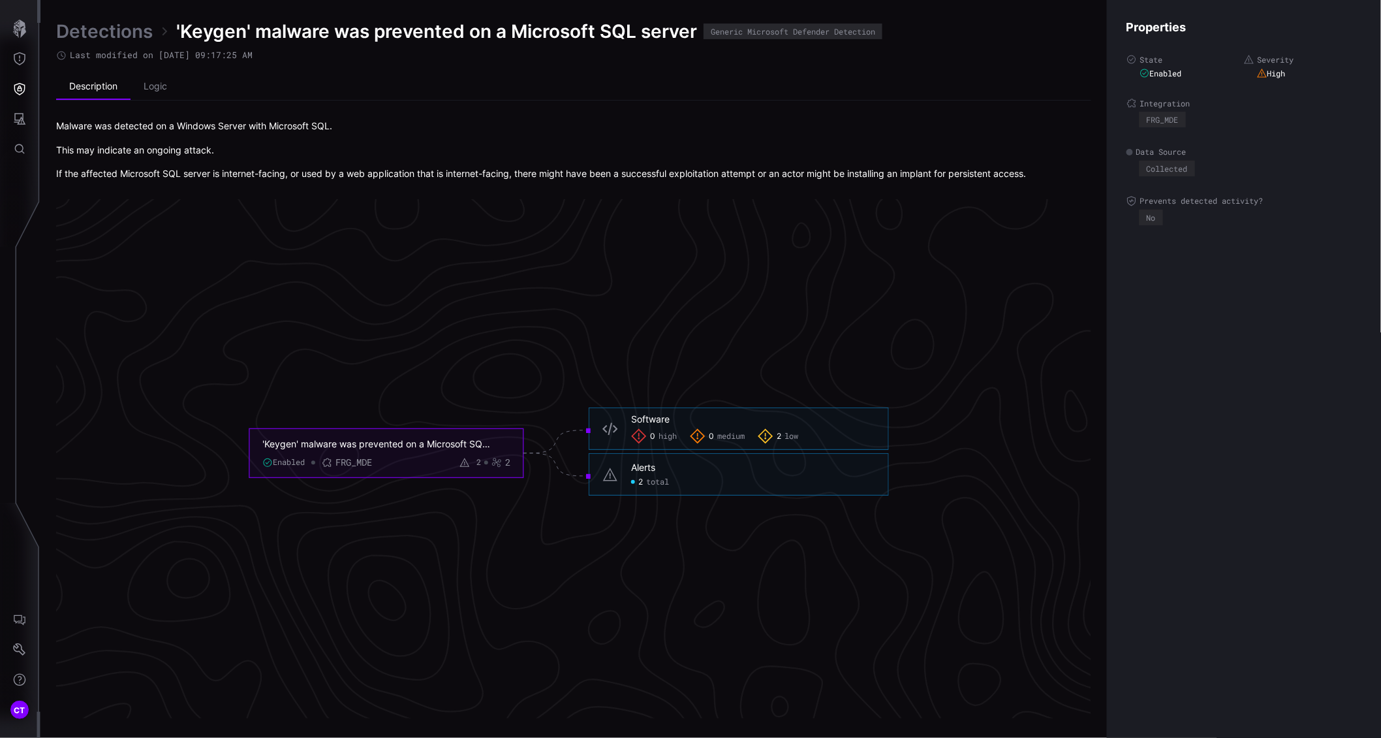
click at [655, 477] on span "total" at bounding box center [657, 482] width 23 height 10
click at [644, 479] on div "2 total" at bounding box center [650, 482] width 38 height 10
click at [20, 57] on icon "Threat Exposure" at bounding box center [19, 58] width 13 height 13
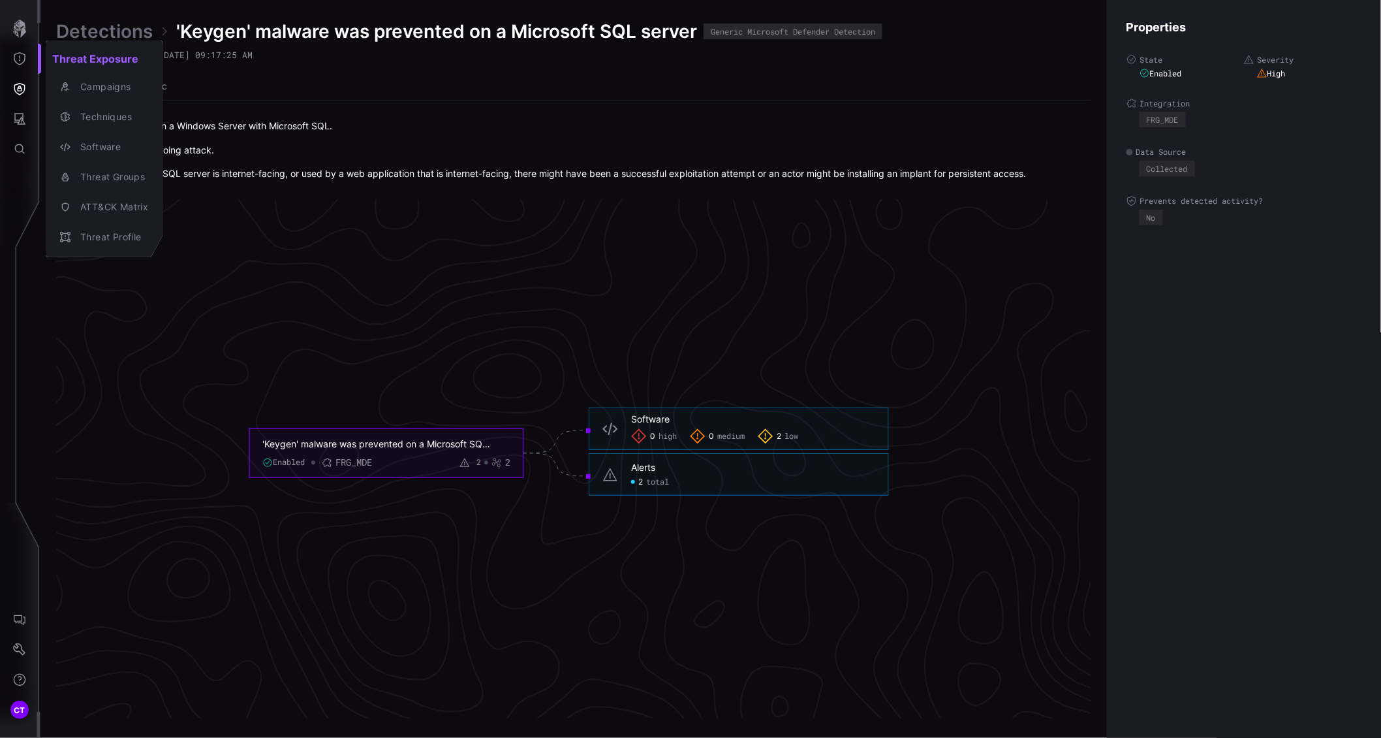
click at [22, 119] on div at bounding box center [690, 369] width 1381 height 738
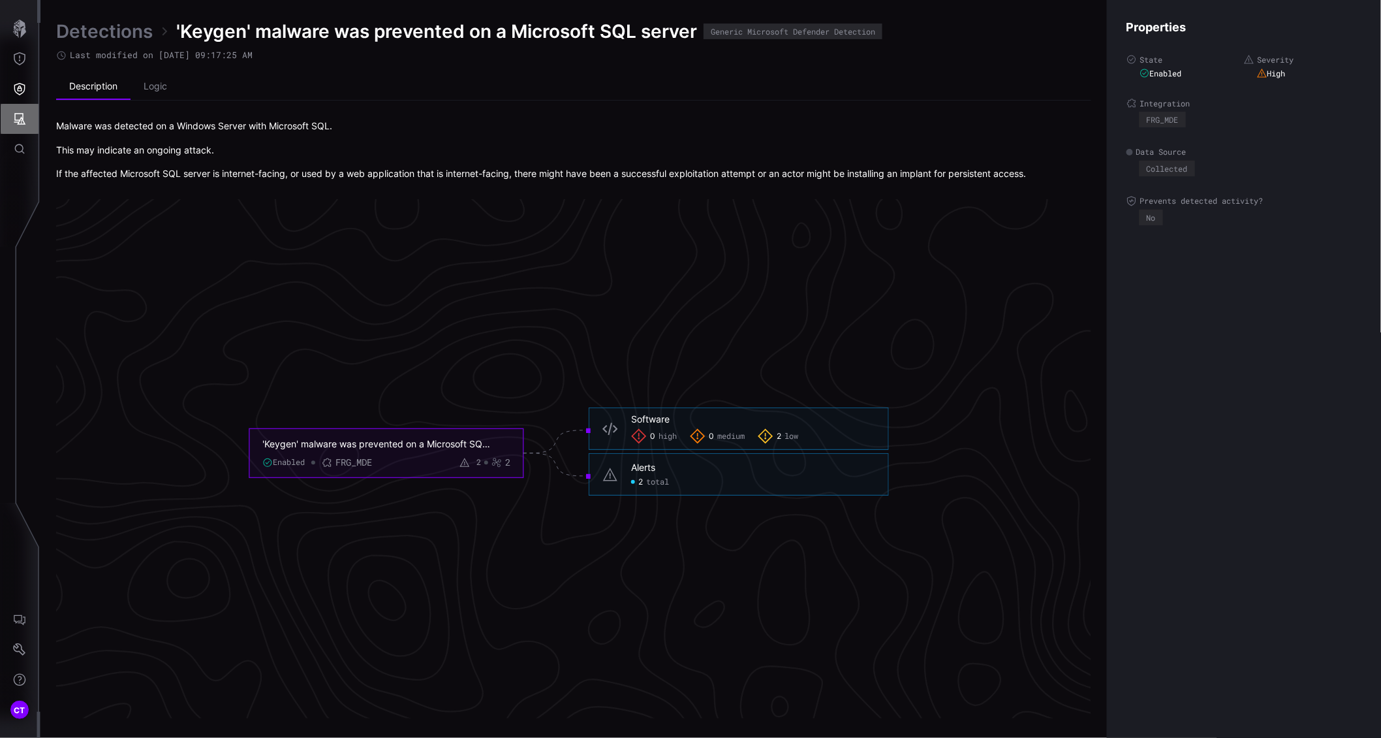
click at [15, 118] on icon "Attack Surface" at bounding box center [20, 119] width 12 height 12
click at [17, 63] on div at bounding box center [690, 369] width 1381 height 738
click at [20, 59] on icon "Threat Exposure" at bounding box center [19, 58] width 13 height 13
